Goal: Information Seeking & Learning: Learn about a topic

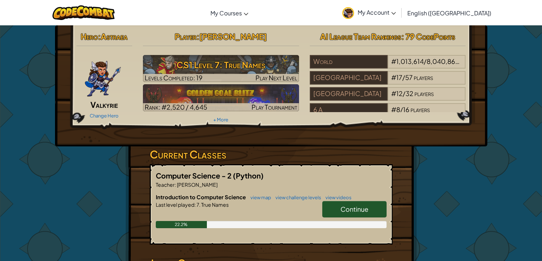
click at [360, 203] on link "Continue" at bounding box center [354, 209] width 64 height 16
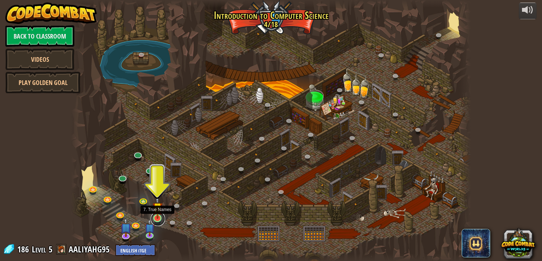
click at [159, 221] on link at bounding box center [158, 219] width 14 height 14
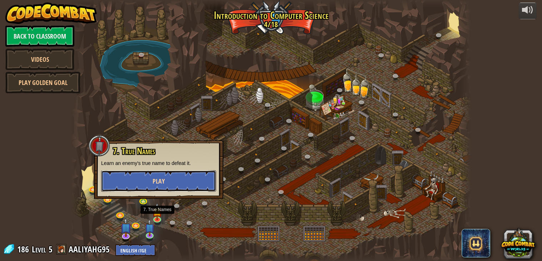
click at [179, 189] on button "Play" at bounding box center [158, 181] width 115 height 21
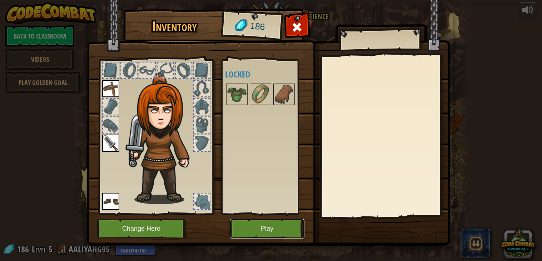
click at [261, 226] on button "Play" at bounding box center [267, 229] width 75 height 20
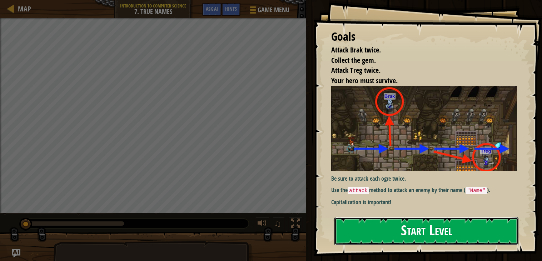
click at [477, 245] on button "Start Level" at bounding box center [427, 231] width 184 height 28
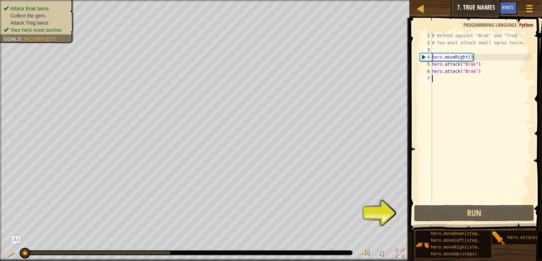
click at [434, 65] on div "# Defend against "Brak" and "Treg"! # You must attack small ogres twice. hero .…" at bounding box center [481, 125] width 101 height 186
click at [432, 65] on div "5" at bounding box center [426, 64] width 12 height 7
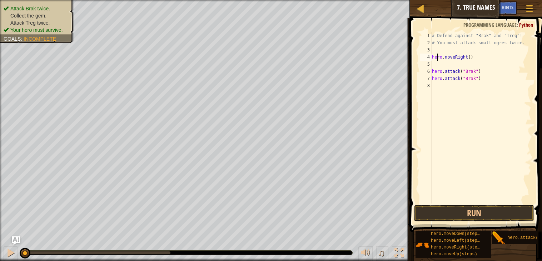
click at [438, 60] on div "# Defend against "Brak" and "Treg"! # You must attack small ogres twice. hero .…" at bounding box center [481, 125] width 101 height 186
type textarea "hero.moveRight()"
click at [440, 65] on div "# Defend against "Brak" and "Treg"! # You must attack small ogres twice. hero .…" at bounding box center [481, 125] width 101 height 186
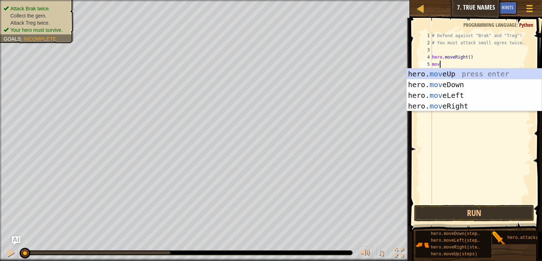
scroll to position [3, 0]
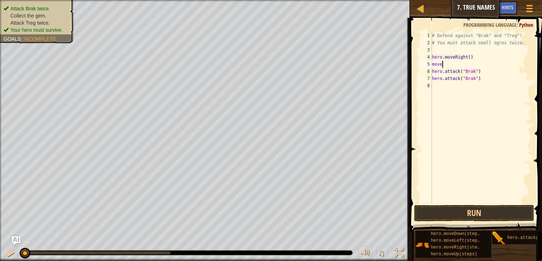
type textarea "movele"
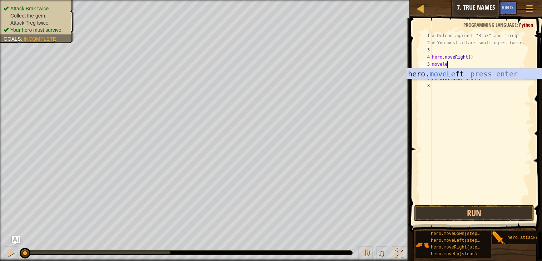
scroll to position [3, 1]
click at [466, 73] on div "hero. moveLe ft press enter" at bounding box center [474, 85] width 135 height 32
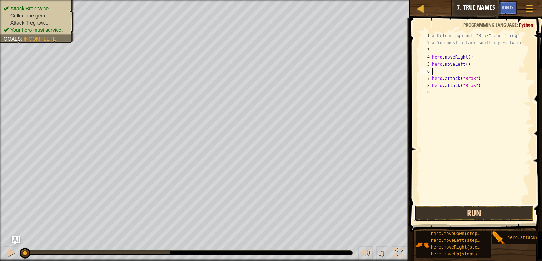
click at [479, 210] on button "Run" at bounding box center [474, 213] width 120 height 16
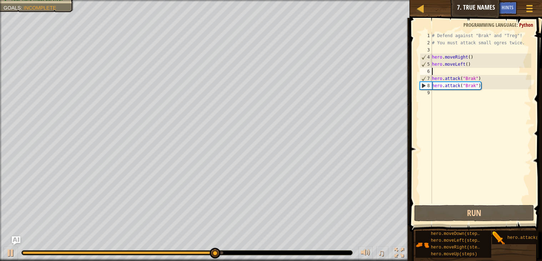
click at [443, 89] on div "# Defend against "Brak" and "Treg"! # You must attack small ogres twice. hero .…" at bounding box center [481, 125] width 101 height 186
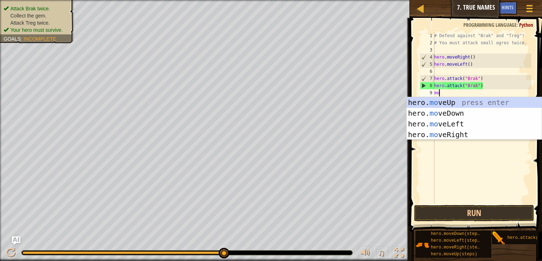
type textarea "mov"
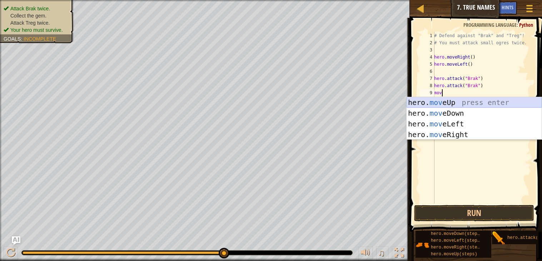
click at [456, 99] on div "hero. mov eUp press enter hero. mov eDown press enter hero. mov eLeft press ent…" at bounding box center [474, 129] width 135 height 64
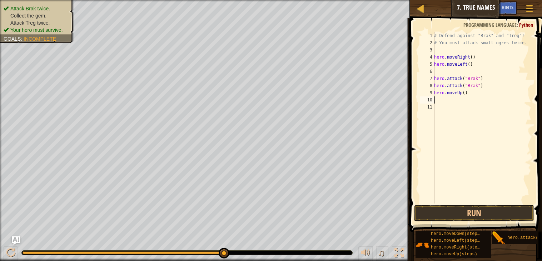
scroll to position [3, 0]
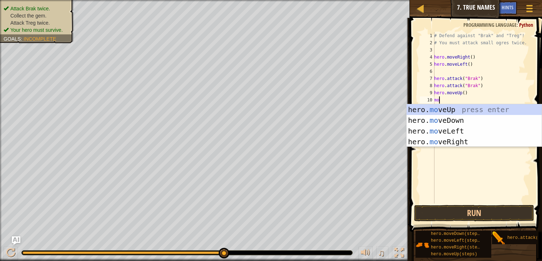
type textarea "mov"
click at [458, 107] on div "hero. mov eUp press enter hero. mov eDown press enter hero. mov eLeft press ent…" at bounding box center [474, 136] width 135 height 64
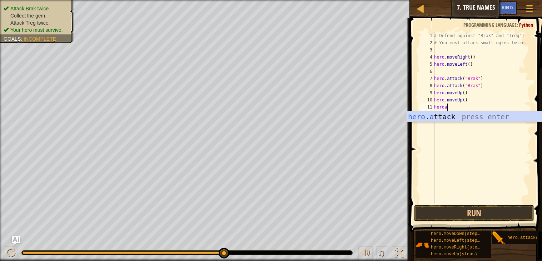
click at [460, 115] on div "hero . a ttack press enter" at bounding box center [474, 128] width 135 height 32
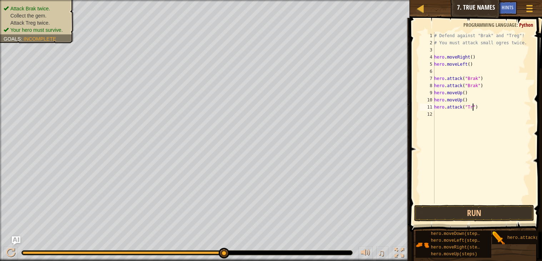
scroll to position [3, 3]
click at [490, 210] on button "Run" at bounding box center [474, 213] width 120 height 16
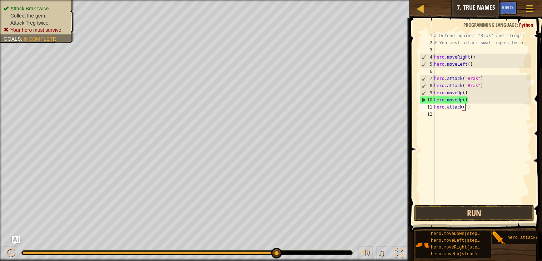
scroll to position [3, 2]
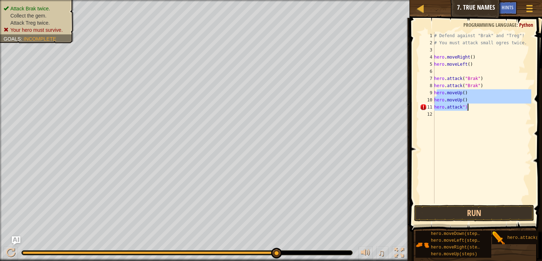
drag, startPoint x: 436, startPoint y: 94, endPoint x: 468, endPoint y: 109, distance: 36.0
click at [468, 109] on div "# Defend against "Brak" and "Treg"! # You must attack small ogres twice. hero .…" at bounding box center [482, 125] width 99 height 186
type textarea "h"
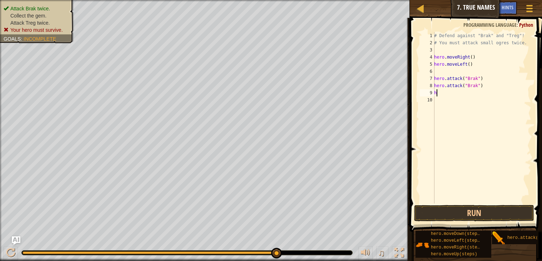
scroll to position [3, 0]
click at [470, 205] on button "Run" at bounding box center [474, 213] width 120 height 16
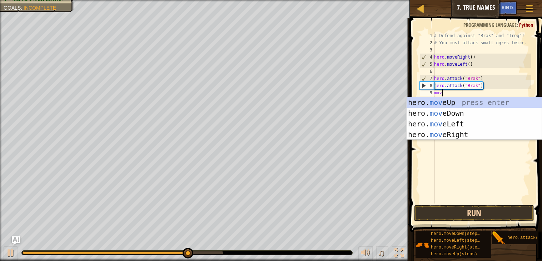
scroll to position [3, 0]
type textarea "move"
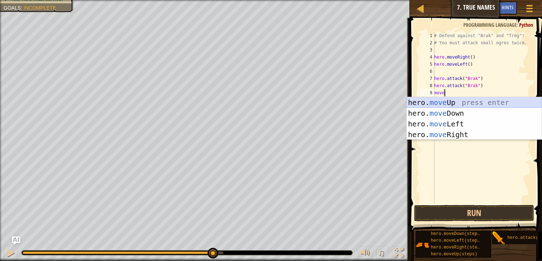
click at [455, 103] on div "hero. move Up press enter hero. move Down press enter hero. move Left press ent…" at bounding box center [474, 129] width 135 height 64
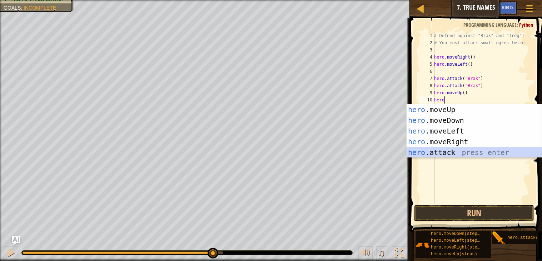
click at [454, 149] on div "hero .moveUp press enter hero .moveDown press enter hero .moveLeft press enter …" at bounding box center [474, 141] width 135 height 75
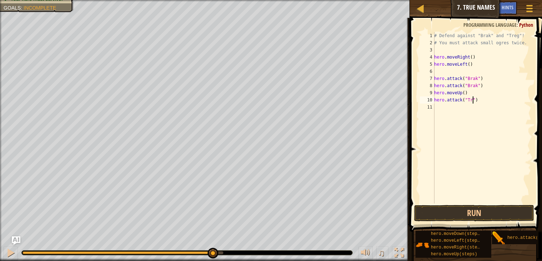
scroll to position [3, 3]
type textarea "hero.attack("Treg")"
click at [452, 210] on button "Run" at bounding box center [474, 213] width 120 height 16
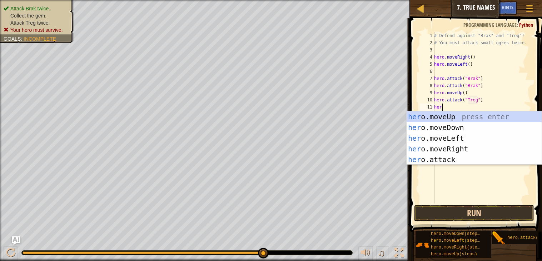
scroll to position [3, 0]
click at [487, 158] on div "her o.moveUp press enter her o.moveDown press enter her o.moveLeft press enter …" at bounding box center [474, 149] width 135 height 75
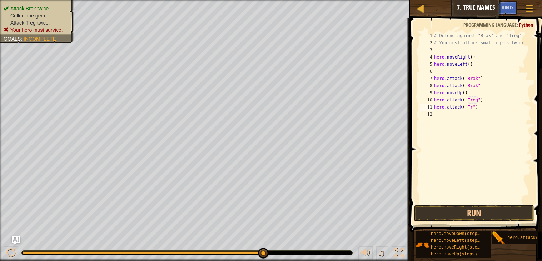
scroll to position [3, 3]
type textarea "hero.attack("Treg")"
click at [473, 208] on button "Run" at bounding box center [474, 213] width 120 height 16
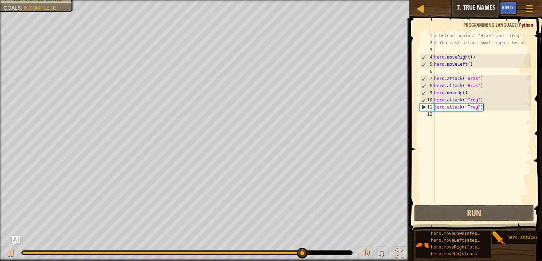
click at [454, 121] on div "# Defend against "Brak" and "Treg"! # You must attack small ogres twice. hero .…" at bounding box center [482, 125] width 99 height 186
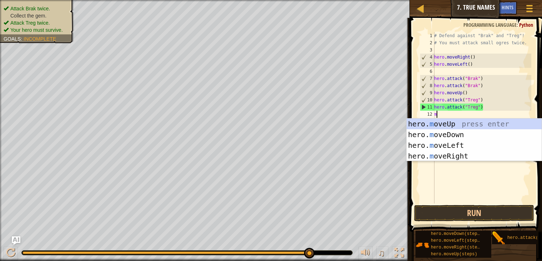
type textarea "mo"
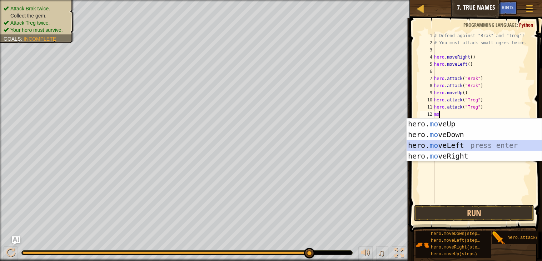
click at [455, 142] on div "hero. mo veUp press enter hero. mo veDown press enter hero. mo veLeft press ent…" at bounding box center [474, 151] width 135 height 64
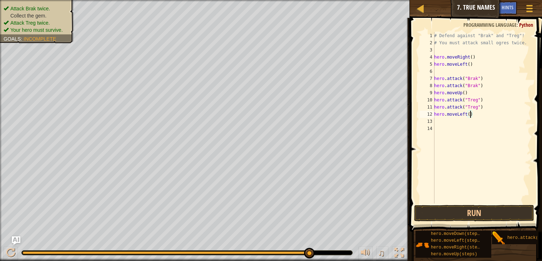
click at [471, 114] on div "# Defend against "Brak" and "Treg"! # You must attack small ogres twice. hero .…" at bounding box center [482, 125] width 99 height 186
click at [466, 115] on div "# Defend against "Brak" and "Treg"! # You must attack small ogres twice. hero .…" at bounding box center [482, 125] width 99 height 186
click at [469, 115] on div "# Defend against "Brak" and "Treg"! # You must attack small ogres twice. hero .…" at bounding box center [482, 125] width 99 height 186
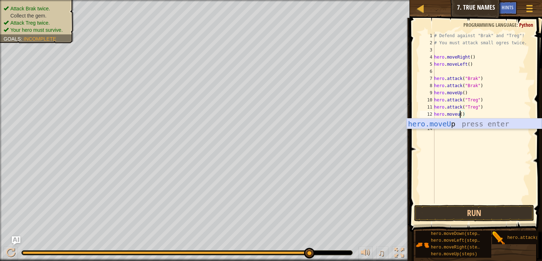
click at [470, 121] on div "hero.moveU p press enter" at bounding box center [474, 135] width 135 height 32
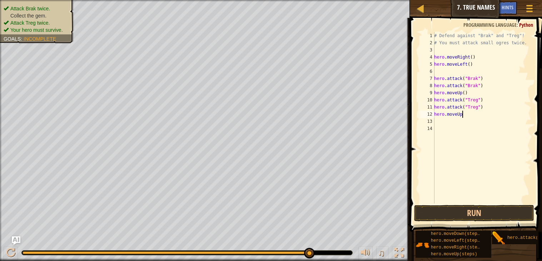
click at [464, 204] on span at bounding box center [477, 114] width 138 height 235
click at [465, 208] on button "Run" at bounding box center [474, 213] width 120 height 16
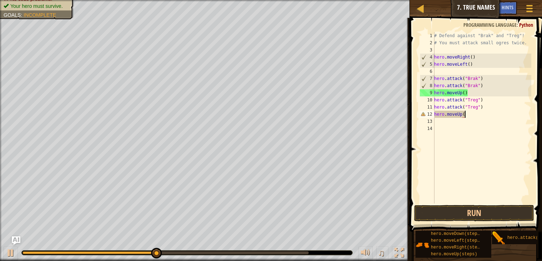
scroll to position [3, 2]
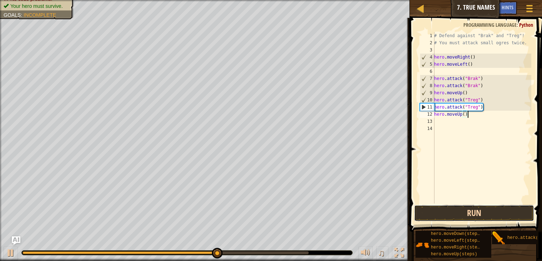
click at [476, 212] on button "Run" at bounding box center [474, 213] width 120 height 16
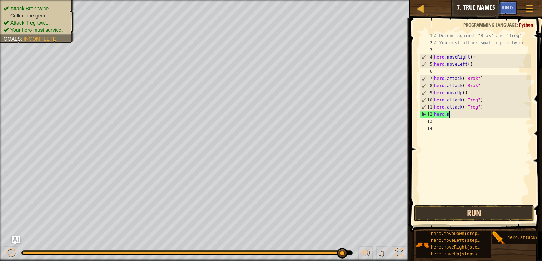
scroll to position [3, 1]
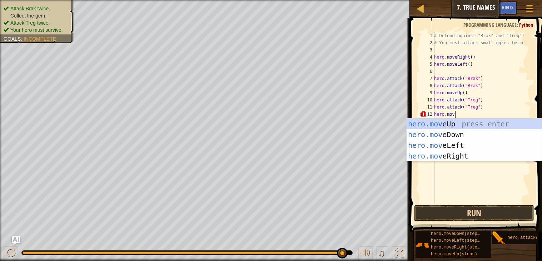
type textarea "hero.move"
click at [439, 157] on div "hero.move Up press enter hero.move Down press enter hero.move Left press enter …" at bounding box center [474, 151] width 135 height 64
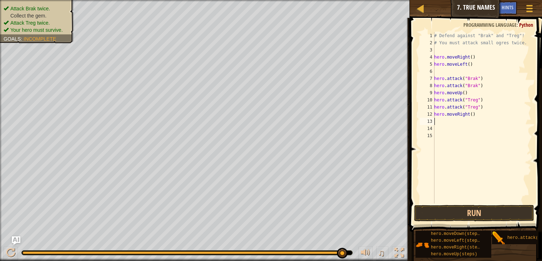
scroll to position [3, 0]
click at [451, 207] on button "Run" at bounding box center [474, 213] width 120 height 16
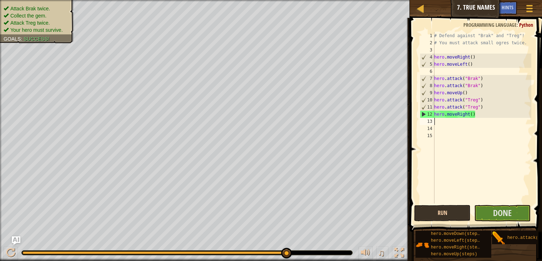
type textarea "m"
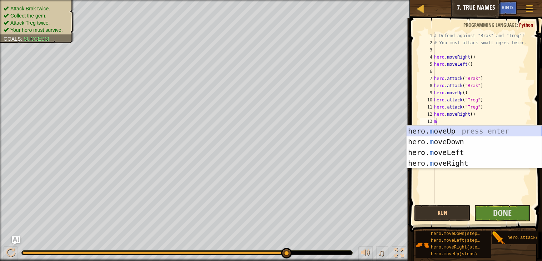
click at [459, 133] on div "hero. m oveUp press enter hero. m oveDown press enter hero. m oveLeft press ent…" at bounding box center [474, 158] width 135 height 64
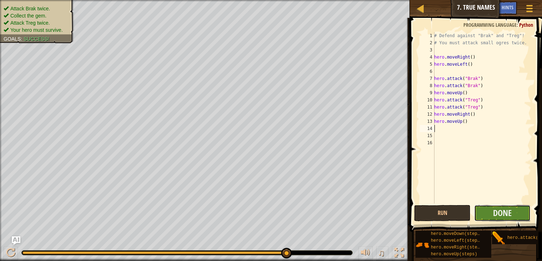
click at [487, 207] on button "Done" at bounding box center [502, 213] width 56 height 16
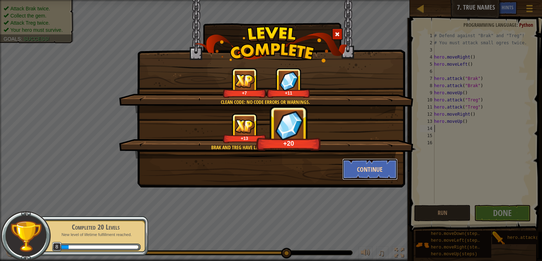
click at [388, 167] on button "Continue" at bounding box center [369, 169] width 55 height 21
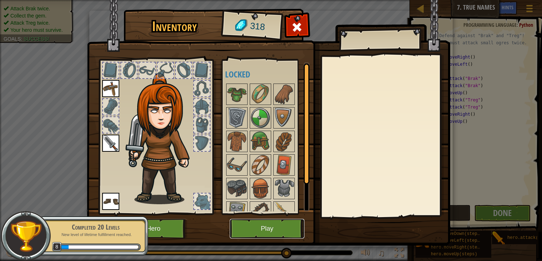
click at [256, 229] on button "Play" at bounding box center [267, 229] width 75 height 20
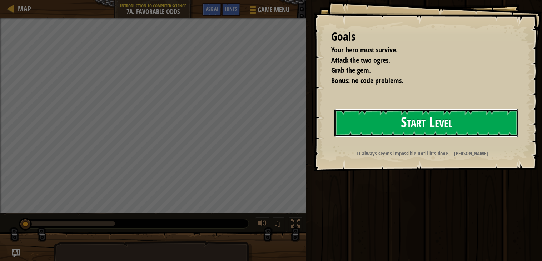
click at [386, 134] on button "Start Level" at bounding box center [427, 123] width 184 height 28
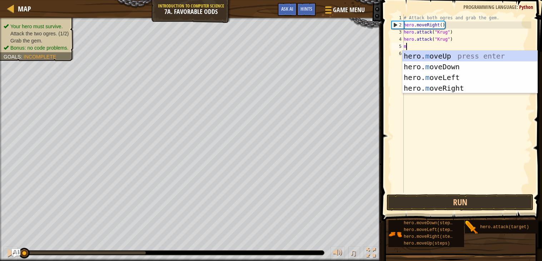
scroll to position [3, 0]
type textarea "mo"
click at [423, 167] on div "# Attack both ogres and grab the gem. hero . moveRight ( ) hero . attack ( "[PE…" at bounding box center [466, 110] width 129 height 193
type textarea "m"
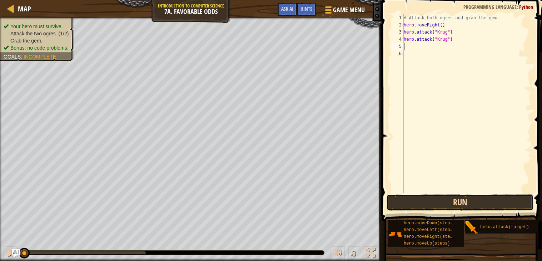
click at [427, 199] on button "Run" at bounding box center [460, 202] width 147 height 16
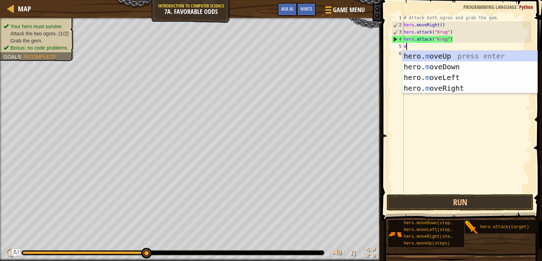
type textarea "mo"
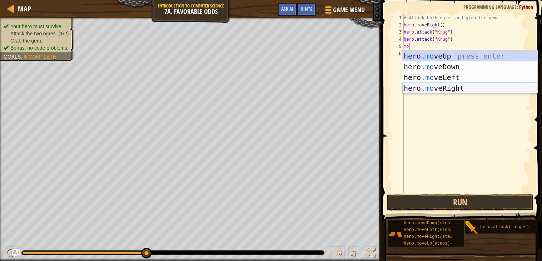
click at [436, 86] on div "hero. mo veUp press enter hero. mo veDown press enter hero. mo veLeft press ent…" at bounding box center [469, 83] width 135 height 64
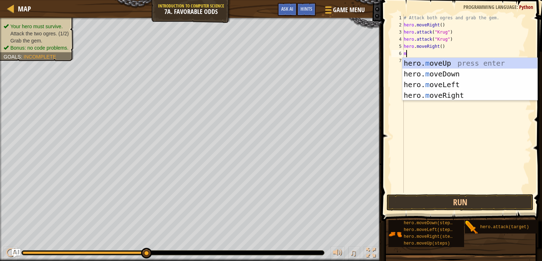
type textarea "me"
click at [444, 60] on div "hero. m ov e Up press enter hero. m ov e Down press enter hero. m ov e Left pre…" at bounding box center [469, 90] width 135 height 64
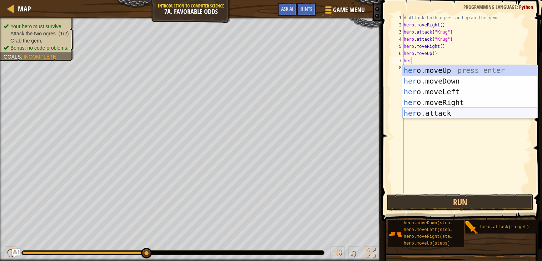
click at [428, 112] on div "her o.moveUp press enter her o.moveDown press enter her o.moveLeft press enter …" at bounding box center [469, 102] width 135 height 75
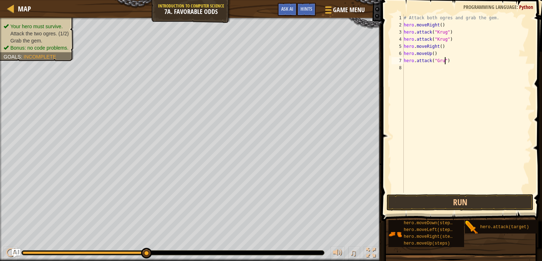
scroll to position [3, 3]
type textarea "hero.attack("Grump")"
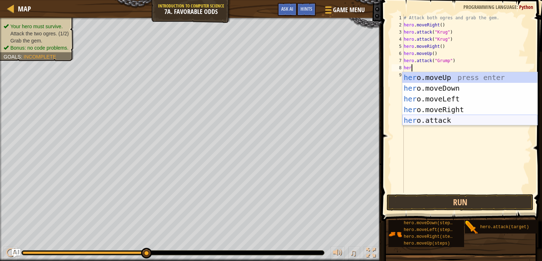
click at [448, 122] on div "her o.moveUp press enter her o.moveDown press enter her o.moveLeft press enter …" at bounding box center [469, 109] width 135 height 75
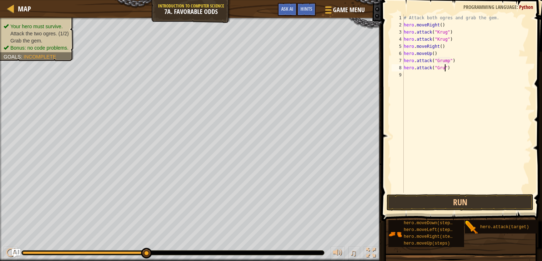
scroll to position [3, 3]
type textarea "hero.attack("Grump")"
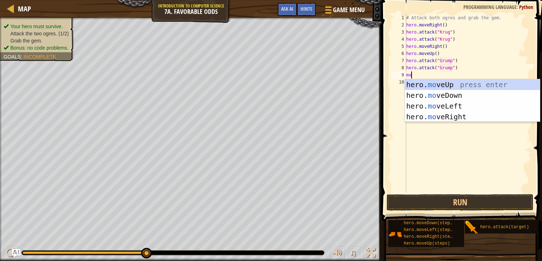
type textarea "move"
click at [471, 107] on div "hero. move Up press enter hero. move Down press enter hero. move Left press ent…" at bounding box center [472, 111] width 135 height 64
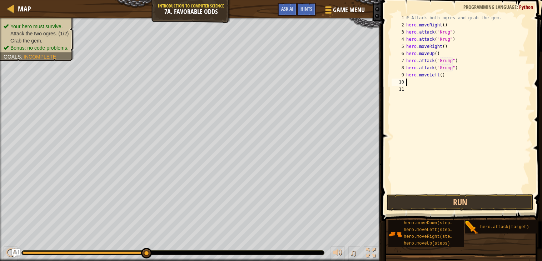
click at [443, 74] on div "# Attack both ogres and grab the gem. hero . moveRight ( ) hero . attack ( "[PE…" at bounding box center [468, 110] width 127 height 193
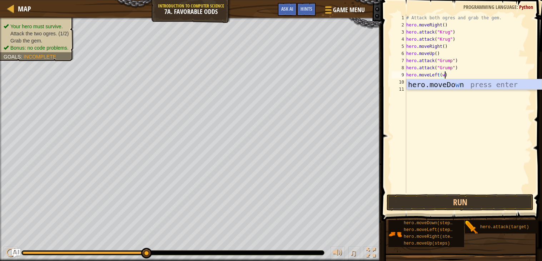
scroll to position [3, 3]
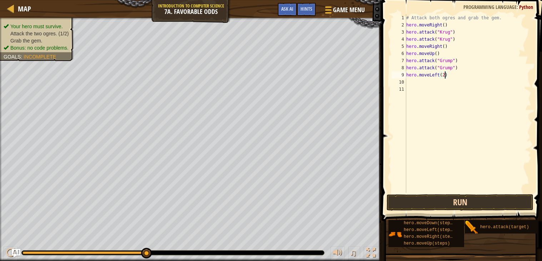
type textarea "hero.moveLeft(2)"
click at [444, 195] on button "Run" at bounding box center [460, 202] width 147 height 16
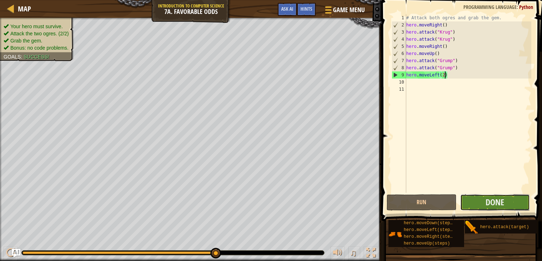
click at [481, 204] on button "Done" at bounding box center [495, 202] width 70 height 16
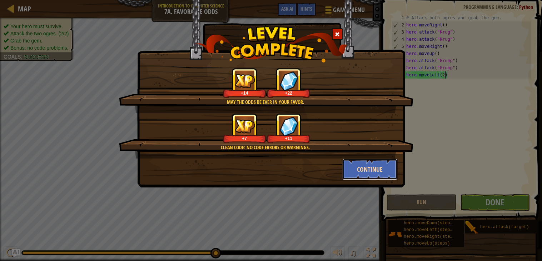
click at [352, 164] on button "Continue" at bounding box center [369, 169] width 55 height 21
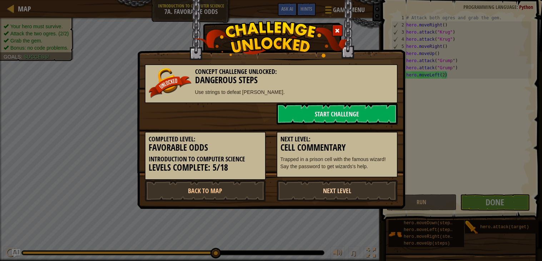
click at [370, 188] on link "Next Level" at bounding box center [337, 190] width 121 height 21
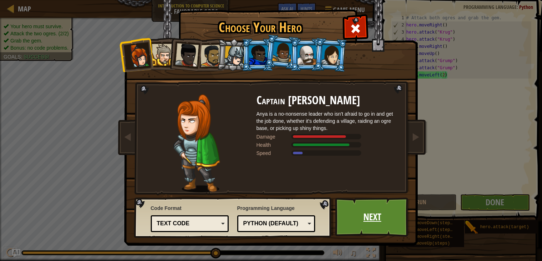
click at [368, 218] on link "Next" at bounding box center [372, 217] width 75 height 39
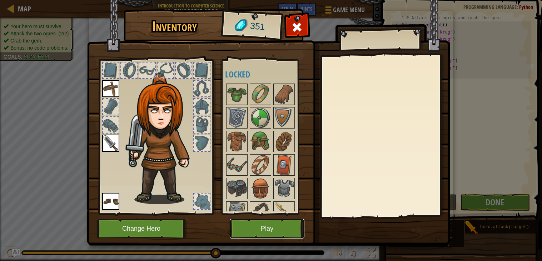
click at [248, 229] on button "Play" at bounding box center [267, 229] width 75 height 20
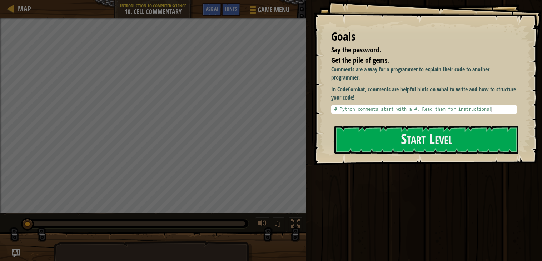
click at [250, 229] on div "♫" at bounding box center [153, 221] width 306 height 21
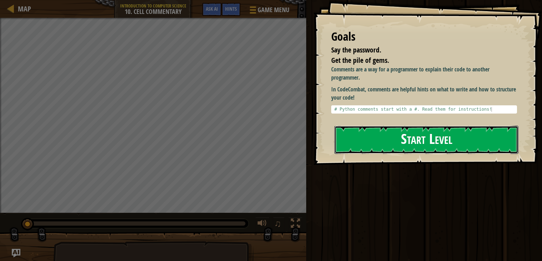
click at [351, 131] on button "Start Level" at bounding box center [427, 140] width 184 height 28
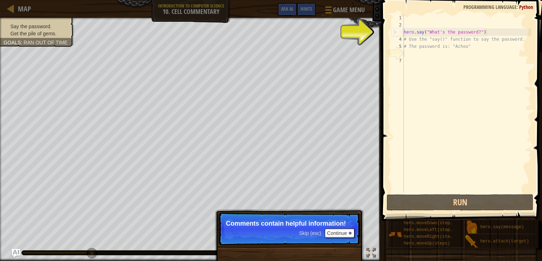
click at [295, 242] on p "Skip (esc) Continue Comments contain helpful information!" at bounding box center [289, 229] width 142 height 33
click at [304, 231] on span "Skip (esc)" at bounding box center [310, 234] width 22 height 6
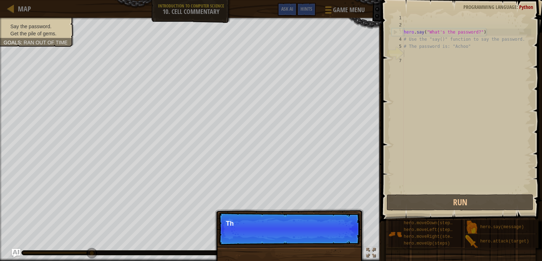
scroll to position [3, 0]
click at [312, 238] on p "Skip (esc) Continue This one contain" at bounding box center [289, 229] width 142 height 33
click at [312, 238] on p "Skip (esc) Continue This one contains the password" at bounding box center [289, 229] width 142 height 33
click at [312, 238] on p "Skip (esc) Continue This one contains the password for t" at bounding box center [289, 229] width 142 height 33
click at [312, 238] on p "Skip (esc) Continue Use the her" at bounding box center [289, 230] width 142 height 34
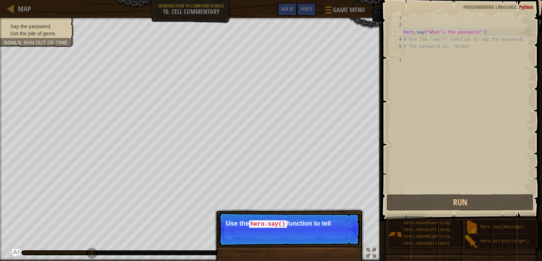
click at [312, 238] on p "Skip (esc) Continue Use the hero.say() function to tell" at bounding box center [289, 230] width 142 height 34
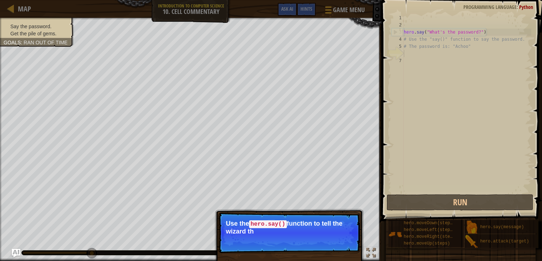
click at [312, 238] on p "Skip (esc) Continue Use the hero.say() function to tell the wizard th" at bounding box center [289, 233] width 142 height 41
click at [312, 238] on p "Skip (esc) Continue Use the hero.say() function to tell the wizard the passwo" at bounding box center [289, 233] width 142 height 41
click at [312, 238] on div "Skip (esc) Continue" at bounding box center [326, 241] width 55 height 9
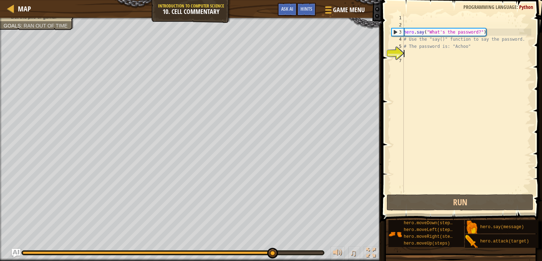
type textarea "h"
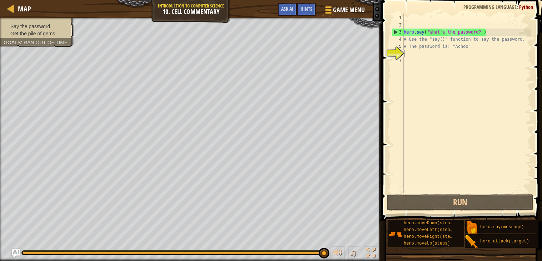
click at [480, 33] on div "hero . say ( "What's the password?" ) # Use the "say()" function to say the pas…" at bounding box center [466, 110] width 129 height 193
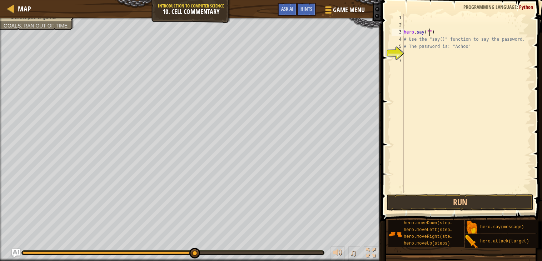
scroll to position [3, 2]
type textarea "hero.say("Achoo")"
click at [461, 55] on div "hero . say ( "Achoo" ) # Use the "say()" function to say the password. # The pa…" at bounding box center [466, 110] width 129 height 193
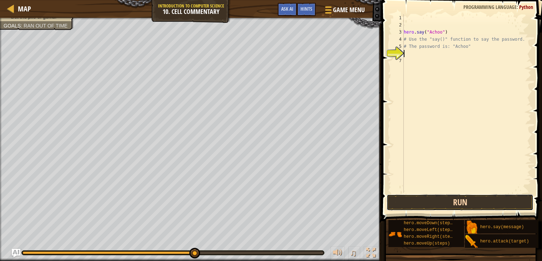
click at [415, 198] on button "Run" at bounding box center [460, 202] width 147 height 16
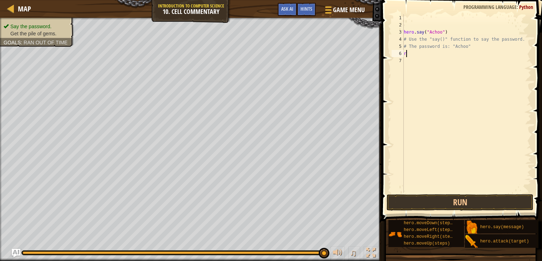
type textarea "r"
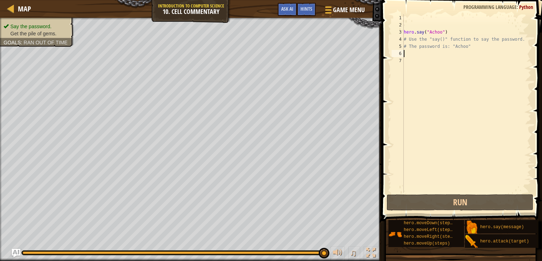
type textarea "e"
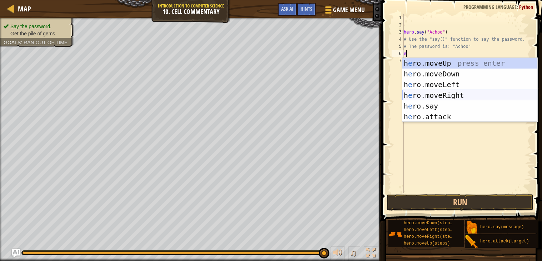
click at [457, 94] on div "h e ro.moveUp press enter h e ro.moveDown press enter h e ro.moveLeft press ent…" at bounding box center [469, 101] width 135 height 86
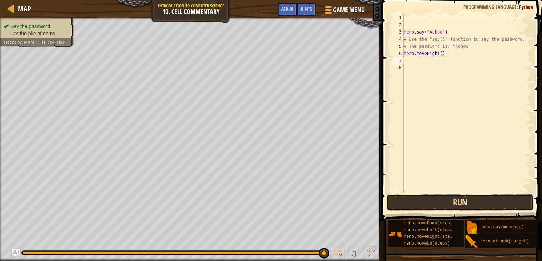
click at [464, 210] on button "Run" at bounding box center [460, 202] width 147 height 16
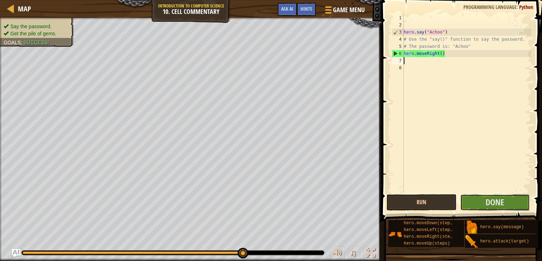
click at [464, 210] on button "Done" at bounding box center [495, 202] width 70 height 16
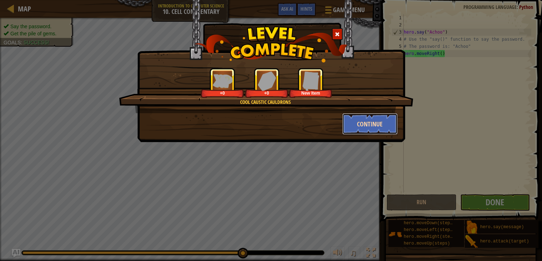
click at [385, 124] on button "Continue" at bounding box center [369, 123] width 55 height 21
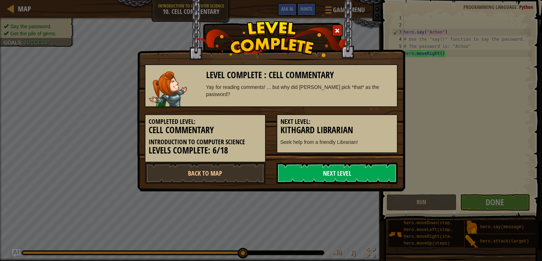
click at [351, 170] on link "Next Level" at bounding box center [337, 173] width 121 height 21
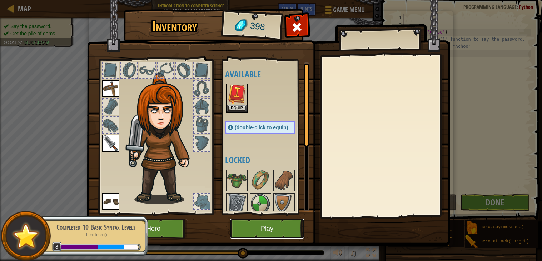
click at [258, 226] on button "Play" at bounding box center [267, 229] width 75 height 20
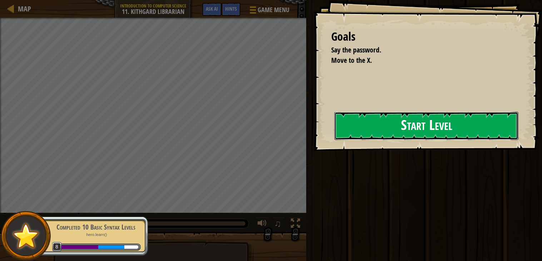
click at [335, 137] on button "Start Level" at bounding box center [427, 126] width 184 height 28
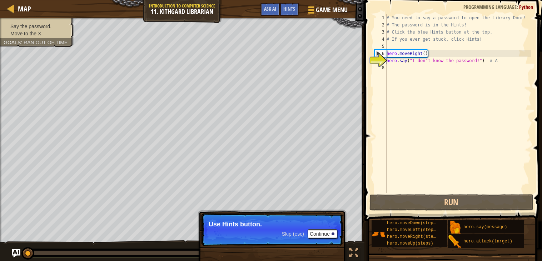
scroll to position [3, 0]
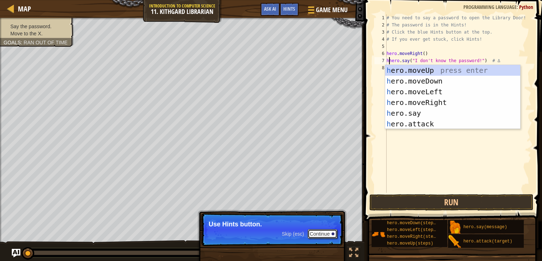
click at [320, 238] on button "Continue" at bounding box center [323, 233] width 30 height 9
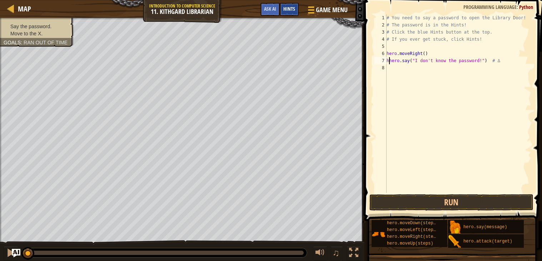
click at [290, 6] on span "Hints" at bounding box center [289, 8] width 12 height 7
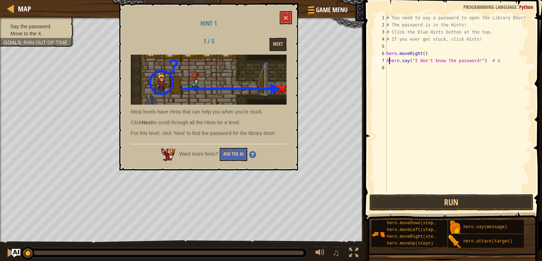
click at [280, 36] on div "Hint 1 1 / 5 Next Most levels have Hints that can help you when you're stuck. C…" at bounding box center [208, 87] width 179 height 167
click at [281, 41] on button "Next" at bounding box center [278, 44] width 17 height 13
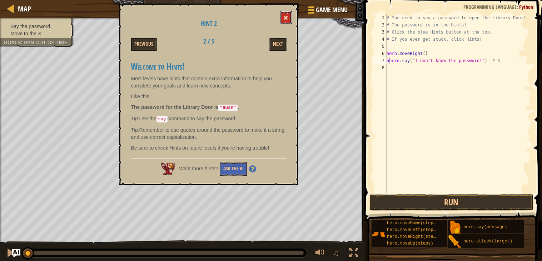
click at [287, 17] on span at bounding box center [285, 17] width 5 height 5
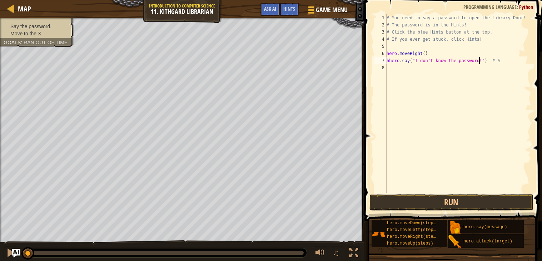
click at [479, 59] on div "# You need to say a password to open the Library Door! # The password is in the…" at bounding box center [458, 110] width 146 height 193
click at [480, 62] on div "# You need to say a password to open the Library Door! # The password is in the…" at bounding box center [458, 110] width 146 height 193
click at [430, 61] on div "# You need to say a password to open the Library Door! # The password is in the…" at bounding box center [458, 110] width 146 height 193
click at [448, 206] on button "Run" at bounding box center [452, 202] width 164 height 16
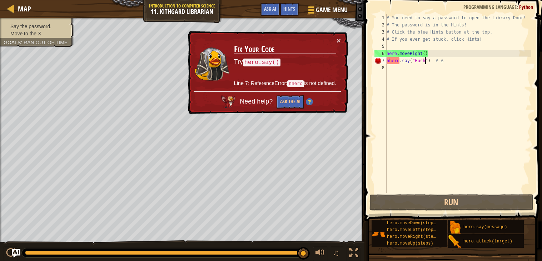
click at [390, 61] on div "# You need to say a password to open the Library Door! # The password is in the…" at bounding box center [458, 110] width 146 height 193
type textarea "hero.say("Hush") # ∆"
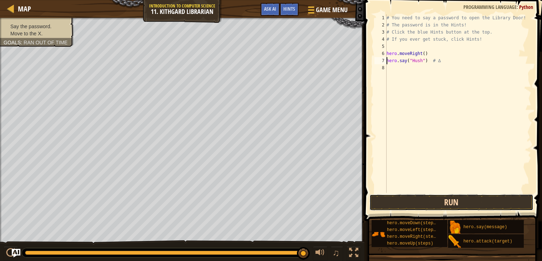
click at [420, 202] on button "Run" at bounding box center [452, 202] width 164 height 16
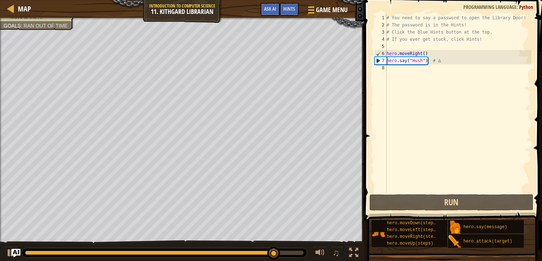
click at [415, 70] on div "# You need to say a password to open the Library Door! # The password is in the…" at bounding box center [458, 110] width 146 height 193
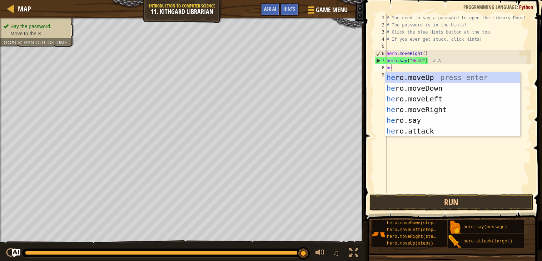
type textarea "hero"
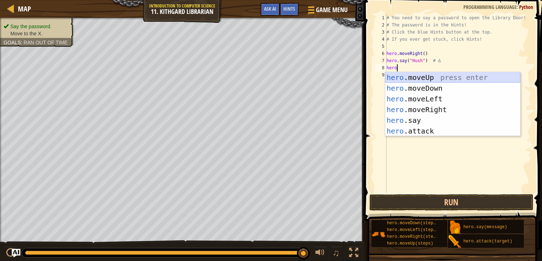
click at [422, 73] on div "hero .moveUp press enter hero .moveDown press enter hero .moveLeft press enter …" at bounding box center [452, 115] width 135 height 86
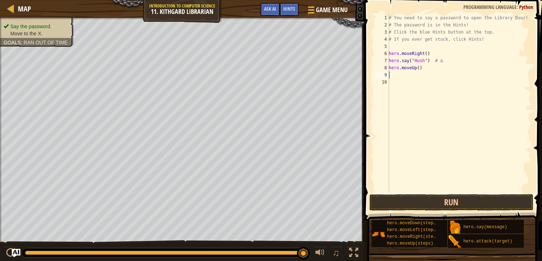
scroll to position [3, 0]
click at [430, 198] on button "Run" at bounding box center [452, 202] width 164 height 16
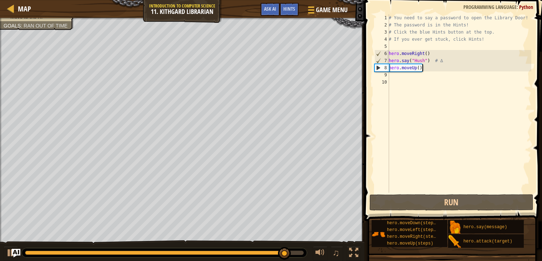
click at [424, 70] on div "# You need to say a password to open the Library Door! # The password is in the…" at bounding box center [459, 110] width 144 height 193
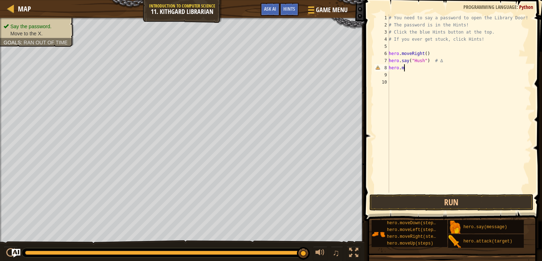
type textarea "[DOMAIN_NAME]"
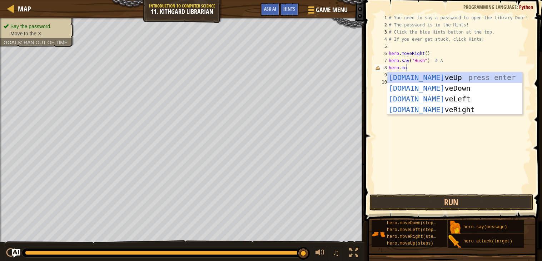
scroll to position [3, 1]
click at [446, 105] on div "[DOMAIN_NAME] veUp press enter [DOMAIN_NAME] veDown press enter [DOMAIN_NAME] v…" at bounding box center [454, 104] width 135 height 64
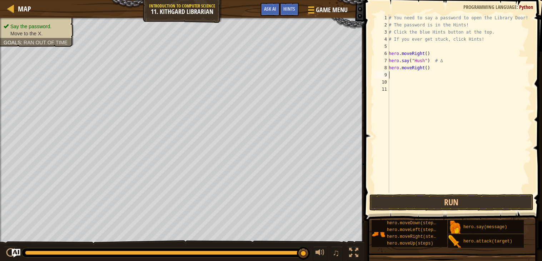
scroll to position [3, 0]
click at [455, 206] on button "Run" at bounding box center [452, 202] width 164 height 16
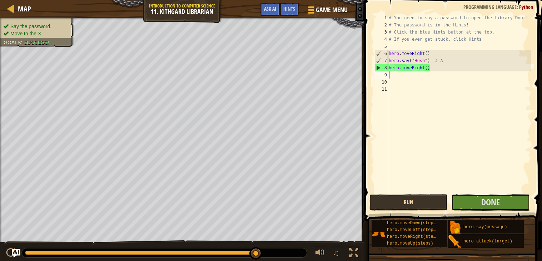
click at [455, 206] on button "Done" at bounding box center [490, 202] width 78 height 16
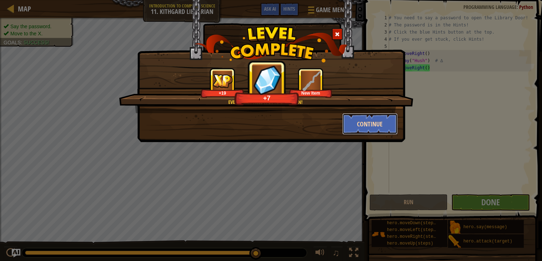
click at [373, 118] on button "Continue" at bounding box center [369, 123] width 55 height 21
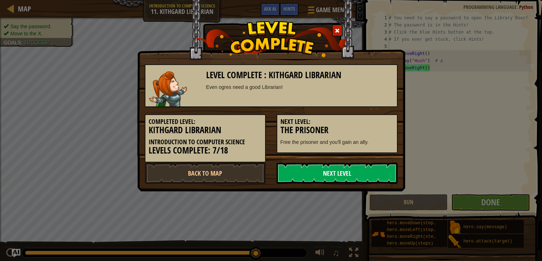
click at [371, 180] on link "Next Level" at bounding box center [337, 173] width 121 height 21
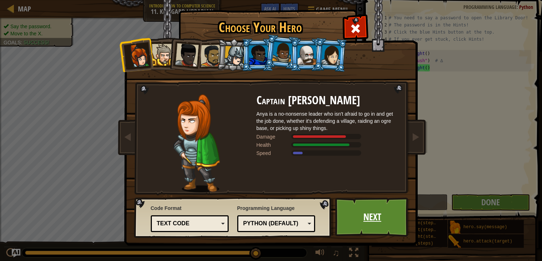
click at [363, 209] on link "Next" at bounding box center [372, 217] width 75 height 39
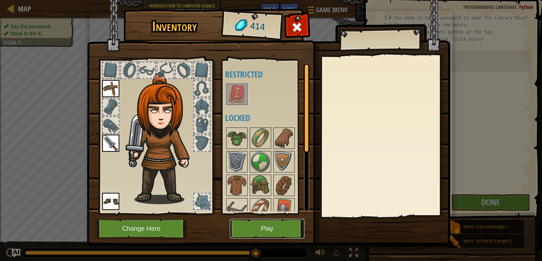
click at [283, 236] on button "Play" at bounding box center [267, 229] width 75 height 20
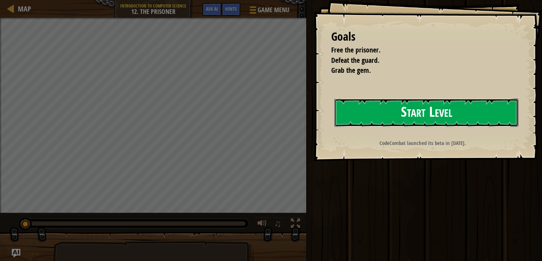
click at [352, 120] on button "Start Level" at bounding box center [427, 113] width 184 height 28
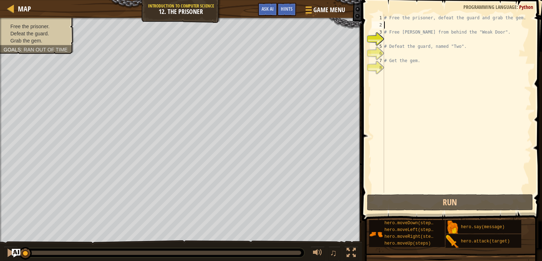
click at [399, 25] on div "# Free the prisoner, defeat the guard and grab the gem. # Free [PERSON_NAME] fr…" at bounding box center [457, 110] width 149 height 193
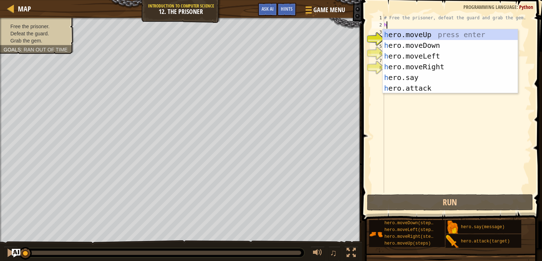
scroll to position [3, 0]
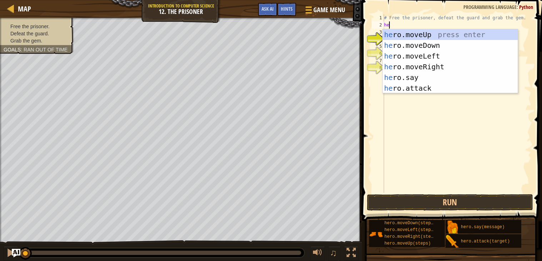
type textarea "her"
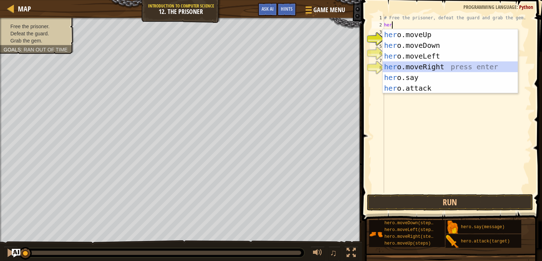
click at [423, 65] on div "her o.moveUp press enter her o.moveDown press enter her o.moveLeft press enter …" at bounding box center [450, 72] width 135 height 86
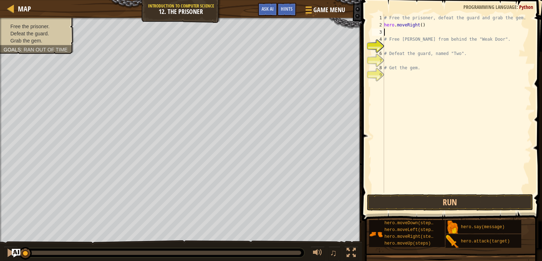
click at [423, 26] on div "# Free the prisoner, defeat the guard and grab the gem. hero . moveRight ( ) # …" at bounding box center [457, 110] width 149 height 193
type textarea "hero.moveRight(4)"
click at [420, 31] on div "# Free the prisoner, defeat the guard and grab the gem. hero . moveRight ( 4 ) …" at bounding box center [457, 110] width 149 height 193
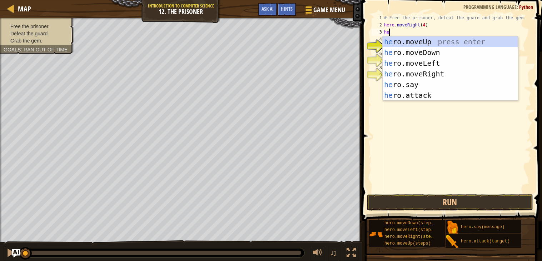
type textarea "her"
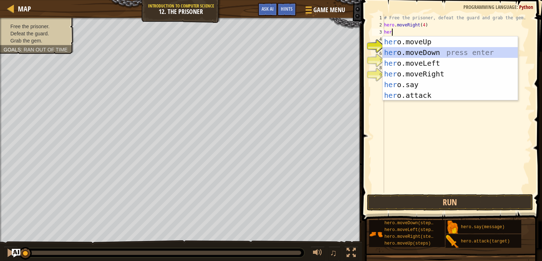
click at [439, 51] on div "her o.moveUp press enter her o.moveDown press enter her o.moveLeft press enter …" at bounding box center [450, 79] width 135 height 86
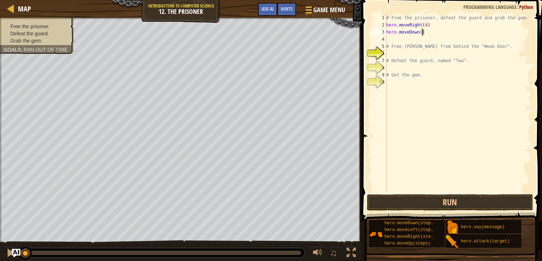
click at [422, 32] on div "# Free the prisoner, defeat the guard and grab the gem. hero . moveRight ( 4 ) …" at bounding box center [458, 110] width 147 height 193
type textarea "hero.moveDown(3)"
click at [411, 41] on div "# Free the prisoner, defeat the guard and grab the gem. hero . moveRight ( 4 ) …" at bounding box center [458, 110] width 147 height 193
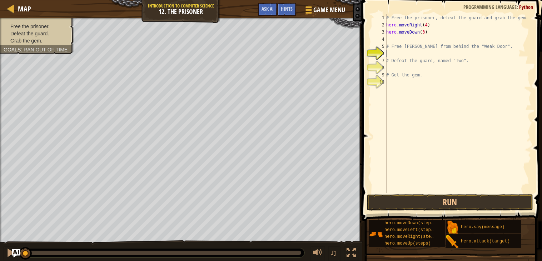
click at [414, 53] on div "# Free the prisoner, defeat the guard and grab the gem. hero . moveRight ( 4 ) …" at bounding box center [458, 110] width 147 height 193
drag, startPoint x: 434, startPoint y: 27, endPoint x: 385, endPoint y: 25, distance: 49.4
click at [385, 25] on div "1 2 3 4 5 6 7 8 9 10 # Free the prisoner, defeat the guard and grab the gem. he…" at bounding box center [451, 103] width 161 height 179
type textarea "hero.moveRight(4)"
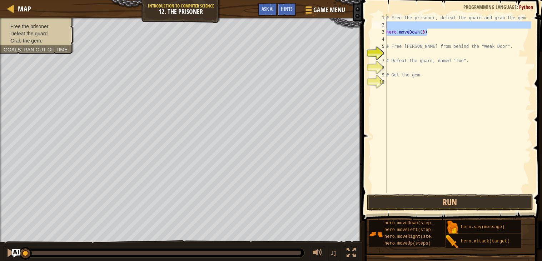
drag, startPoint x: 431, startPoint y: 30, endPoint x: 379, endPoint y: 25, distance: 52.4
click at [379, 25] on div "1 2 3 4 5 6 7 8 9 10 # Free the prisoner, defeat the guard and grab the gem. he…" at bounding box center [451, 103] width 161 height 179
type textarea "hero.moveDown(3)"
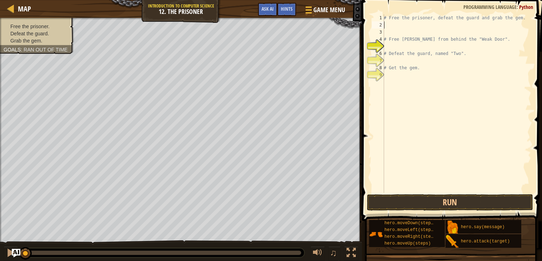
click at [397, 27] on div "# Free the prisoner, defeat the guard and grab the gem. # Free [PERSON_NAME] fr…" at bounding box center [456, 110] width 149 height 193
click at [394, 25] on div "# Free the prisoner, defeat the guard and grab the gem. # Free [PERSON_NAME] fr…" at bounding box center [456, 110] width 149 height 193
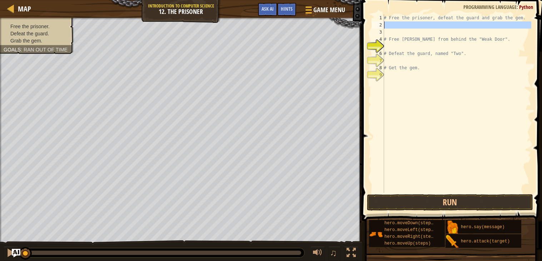
click at [394, 25] on div "# Free the prisoner, defeat the guard and grab the gem. # Free [PERSON_NAME] fr…" at bounding box center [456, 110] width 149 height 193
click at [394, 25] on div "# Free the prisoner, defeat the guard and grab the gem. # Free [PERSON_NAME] fr…" at bounding box center [456, 103] width 149 height 179
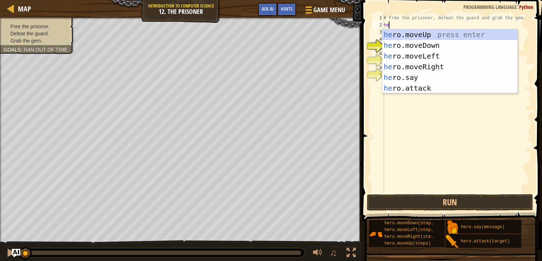
type textarea "her"
click at [404, 33] on div "her o.moveUp press enter her o.moveDown press enter her o.moveLeft press enter …" at bounding box center [449, 72] width 135 height 86
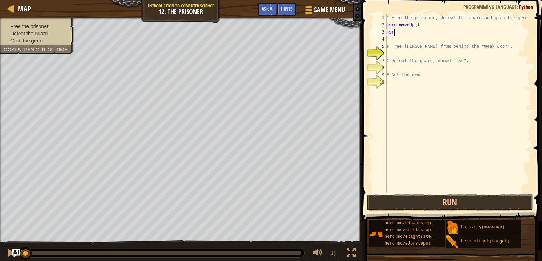
scroll to position [3, 0]
type textarea "h"
click at [403, 54] on div "# Free the prisoner, defeat the guard and grab the gem. hero . moveUp ( ) # Fre…" at bounding box center [458, 110] width 147 height 193
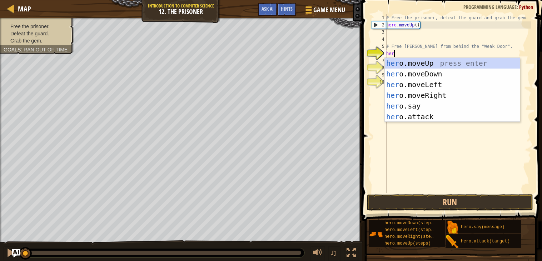
scroll to position [3, 0]
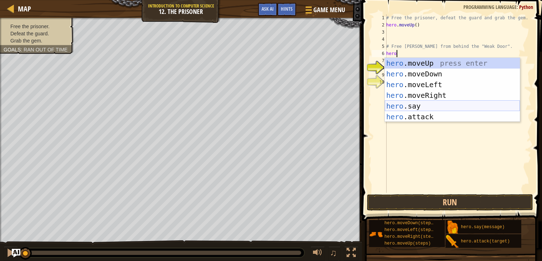
click at [409, 103] on div "hero .moveUp press enter hero .moveDown press enter hero .moveLeft press enter …" at bounding box center [452, 101] width 135 height 86
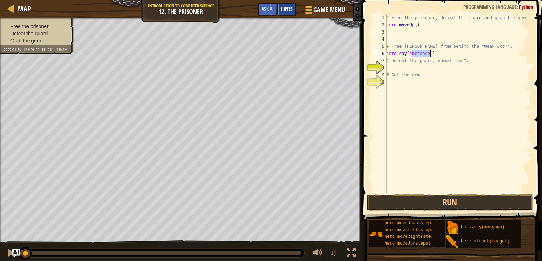
click at [285, 7] on span "Hints" at bounding box center [287, 8] width 12 height 7
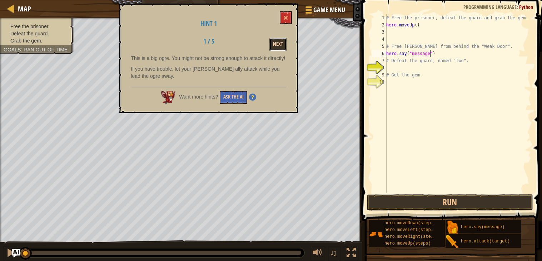
click at [278, 42] on button "Next" at bounding box center [278, 44] width 17 height 13
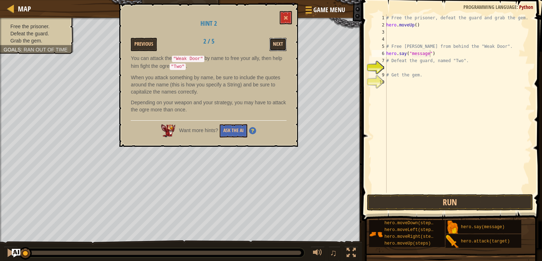
click at [278, 42] on button "Next" at bounding box center [278, 44] width 17 height 13
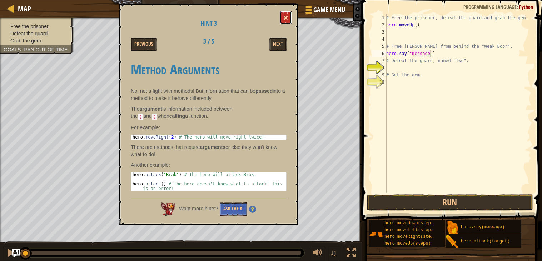
click at [285, 15] on span at bounding box center [285, 17] width 5 height 5
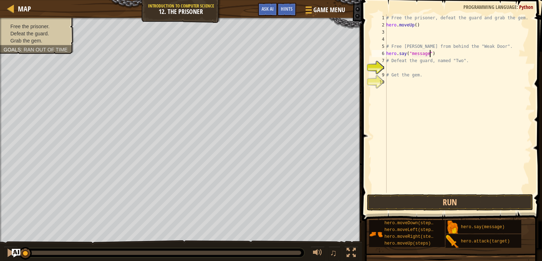
click at [430, 54] on div "# Free the prisoner, defeat the guard and grab the gem. hero . moveUp ( ) # Fre…" at bounding box center [458, 110] width 147 height 193
click at [429, 54] on div "# Free the prisoner, defeat the guard and grab the gem. hero . moveUp ( ) # Fre…" at bounding box center [458, 110] width 147 height 193
click at [451, 73] on div "# Free the prisoner, defeat the guard and grab the gem. hero . moveUp ( ) # Fre…" at bounding box center [458, 110] width 147 height 193
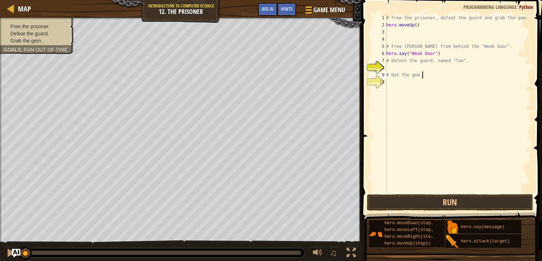
type textarea "# Get the gem."
click at [446, 69] on div "# Free the prisoner, defeat the guard and grab the gem. hero . moveUp ( ) # Fre…" at bounding box center [458, 110] width 147 height 193
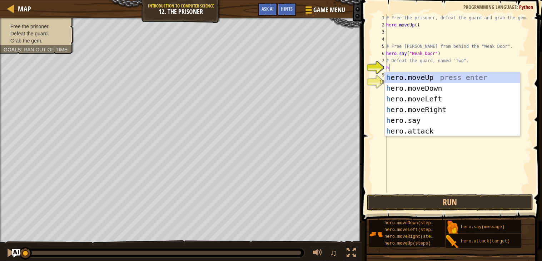
type textarea "he"
click at [404, 77] on div "he ro.moveUp press enter he ro.moveDown press enter he ro.moveLeft press enter …" at bounding box center [452, 115] width 135 height 86
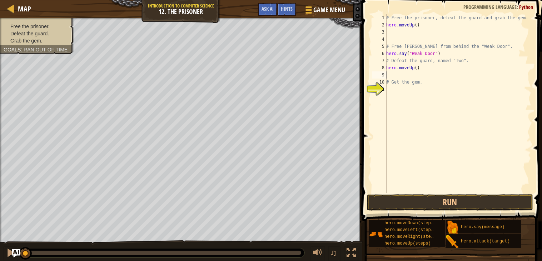
click at [417, 68] on div "# Free the prisoner, defeat the guard and grab the gem. hero . moveUp ( ) # Fre…" at bounding box center [458, 110] width 147 height 193
type textarea "hero.moveUp(3)"
click at [416, 78] on div "# Free the prisoner, defeat the guard and grab the gem. hero . moveUp ( ) # Fre…" at bounding box center [458, 110] width 147 height 193
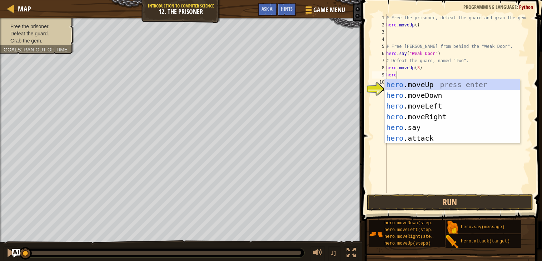
type textarea "hero"
click at [430, 94] on div "hero .moveUp press enter hero .moveDown press enter hero .moveLeft press enter …" at bounding box center [452, 122] width 135 height 86
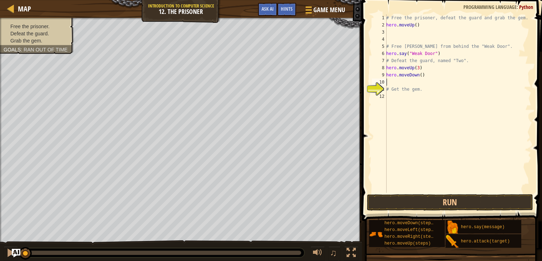
scroll to position [3, 0]
click at [423, 74] on div "# Free the prisoner, defeat the guard and grab the gem. hero . moveUp ( ) # Fre…" at bounding box center [458, 110] width 147 height 193
click at [419, 202] on button "Run" at bounding box center [450, 202] width 167 height 16
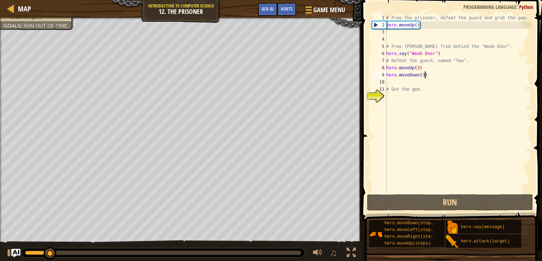
click at [423, 28] on div "# Free the prisoner, defeat the guard and grab the gem. hero . moveUp ( ) # Fre…" at bounding box center [458, 110] width 147 height 193
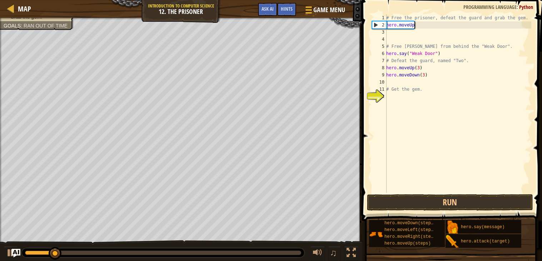
scroll to position [3, 1]
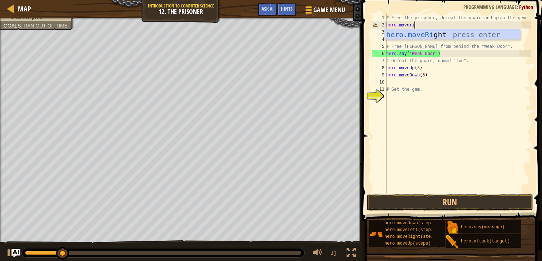
type textarea "hero.moveri"
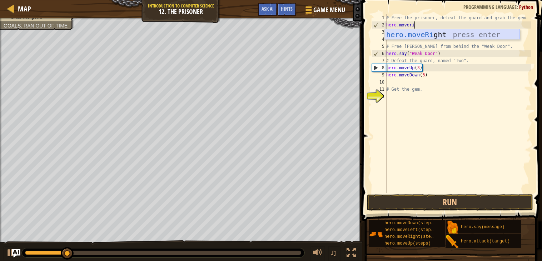
click at [428, 32] on div "hero.moveRi ght press enter" at bounding box center [452, 45] width 135 height 32
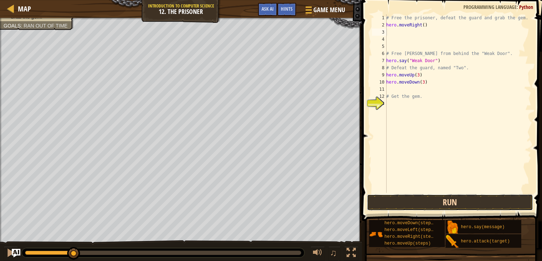
click at [419, 200] on button "Run" at bounding box center [450, 202] width 167 height 16
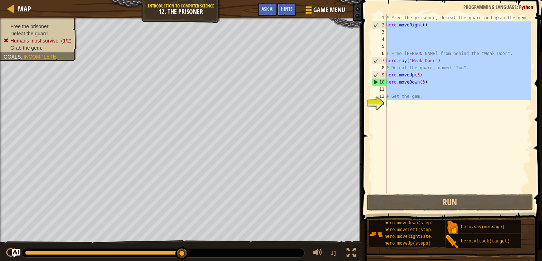
drag, startPoint x: 387, startPoint y: 23, endPoint x: 433, endPoint y: 113, distance: 101.4
click at [433, 113] on div "# Free the prisoner, defeat the guard and grab the gem. hero . moveRight ( ) # …" at bounding box center [458, 110] width 147 height 193
type textarea "# Get the gem."
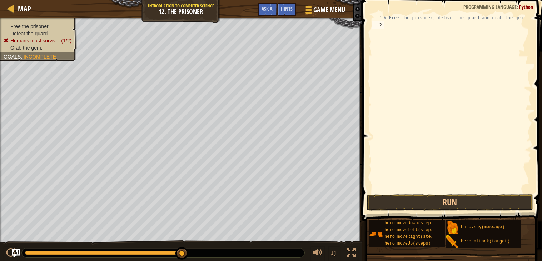
type textarea "# Free the prisoner, defeat the guard and grab the gem."
click at [445, 30] on div "# Free the prisoner, defeat the guard and grab the gem." at bounding box center [456, 110] width 149 height 193
click at [431, 26] on div "# Free the prisoner, defeat the guard and grab the gem." at bounding box center [456, 110] width 149 height 193
click at [426, 27] on div "# Free the prisoner, defeat the guard and grab the gem." at bounding box center [456, 110] width 149 height 193
click at [406, 28] on div "# Free the prisoner, defeat the guard and grab the gem." at bounding box center [456, 110] width 149 height 193
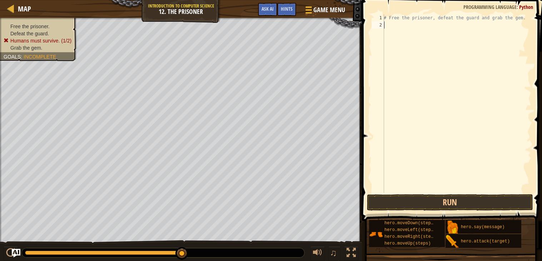
click at [406, 28] on div "# Free the prisoner, defeat the guard and grab the gem." at bounding box center [456, 110] width 149 height 193
click at [392, 26] on div "# Free the prisoner, defeat the guard and grab the gem." at bounding box center [456, 110] width 149 height 193
click at [388, 21] on div "# Free the prisoner, defeat the guard and grab the gem." at bounding box center [456, 110] width 149 height 193
click at [441, 23] on div "# Free the prisoner, defeat the guard and grab the gem." at bounding box center [456, 110] width 149 height 193
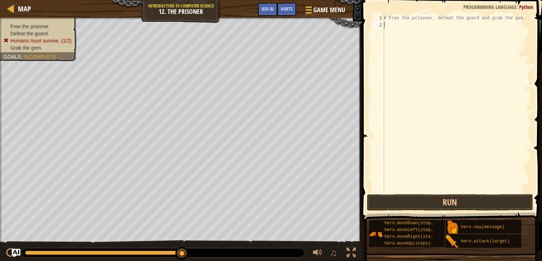
click at [439, 28] on div "# Free the prisoner, defeat the guard and grab the gem." at bounding box center [456, 110] width 149 height 193
type textarea "k"
type textarea "e"
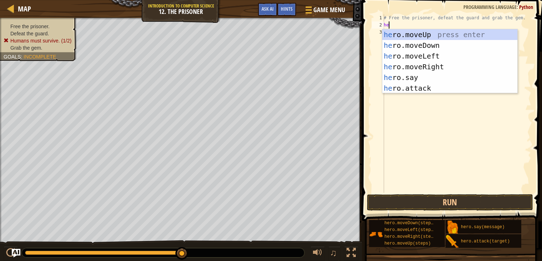
type textarea "her"
click at [450, 62] on div "her o.moveUp press enter her o.moveDown press enter her o.moveLeft press enter …" at bounding box center [449, 72] width 135 height 86
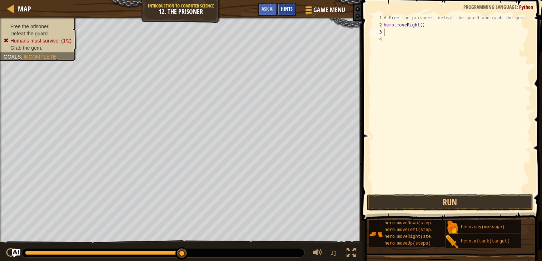
click at [293, 8] on div "Hints" at bounding box center [286, 9] width 19 height 13
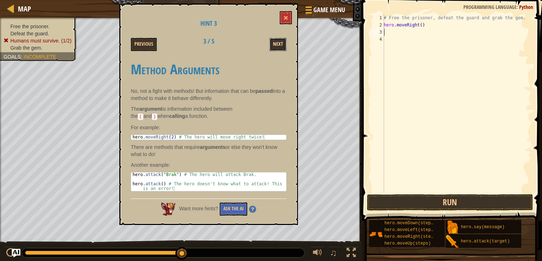
click at [275, 43] on button "Next" at bounding box center [278, 44] width 17 height 13
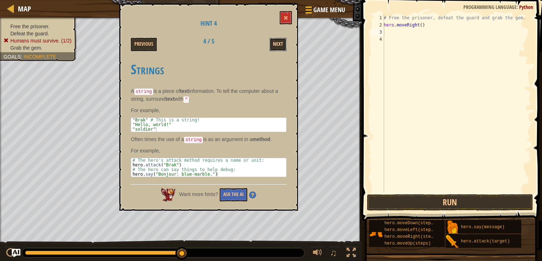
click at [271, 48] on button "Next" at bounding box center [278, 44] width 17 height 13
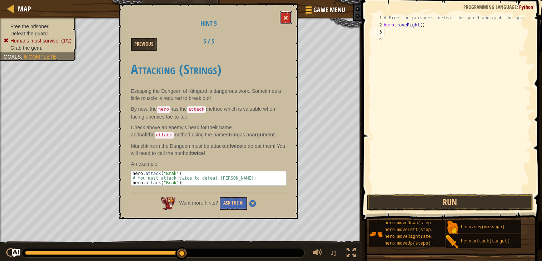
click at [282, 18] on button at bounding box center [286, 17] width 12 height 13
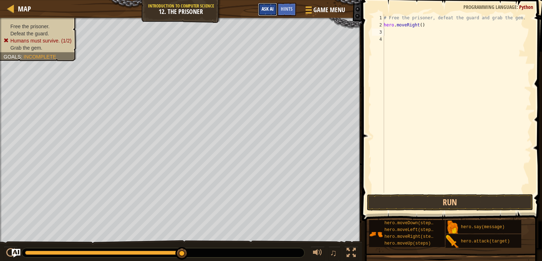
click at [272, 9] on span "Ask AI" at bounding box center [268, 8] width 12 height 7
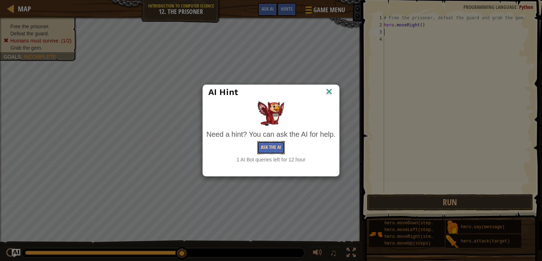
click at [275, 143] on button "Ask the AI" at bounding box center [271, 147] width 28 height 13
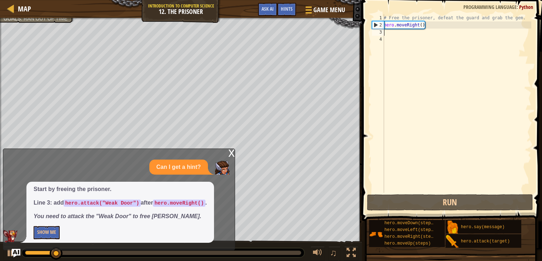
click at [424, 25] on div "# Free the prisoner, defeat the guard and grab the gem. hero . moveRight ( )" at bounding box center [456, 110] width 149 height 193
type textarea "hero.moveRight()"
click at [422, 34] on div "# Free the prisoner, defeat the guard and grab the gem. hero . moveRight ( )" at bounding box center [456, 110] width 149 height 193
click at [416, 33] on div "# Free the prisoner, defeat the guard and grab the gem. hero . moveRight ( )" at bounding box center [456, 110] width 149 height 193
click at [409, 33] on div "# Free the prisoner, defeat the guard and grab the gem. hero . moveRight ( )" at bounding box center [456, 110] width 149 height 193
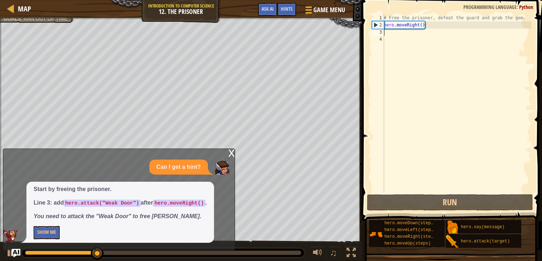
click at [399, 35] on div "# Free the prisoner, defeat the guard and grab the gem. hero . moveRight ( )" at bounding box center [456, 110] width 149 height 193
click at [417, 36] on div "# Free the prisoner, defeat the guard and grab the gem. hero . moveRight ( )" at bounding box center [456, 110] width 149 height 193
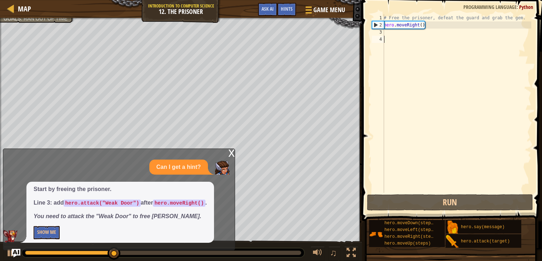
type textarea "h"
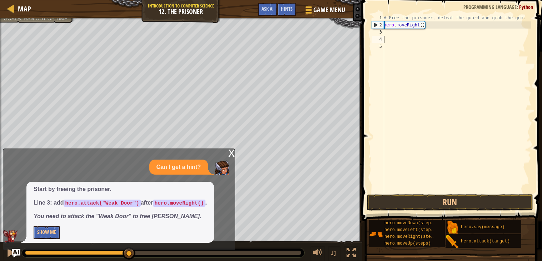
click at [400, 34] on div "# Free the prisoner, defeat the guard and grab the gem. hero . moveRight ( )" at bounding box center [456, 110] width 149 height 193
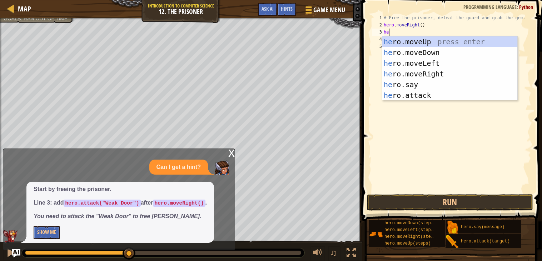
scroll to position [3, 0]
click at [412, 95] on div "her o.moveUp press enter her o.moveDown press enter her o.moveLeft press enter …" at bounding box center [449, 79] width 135 height 86
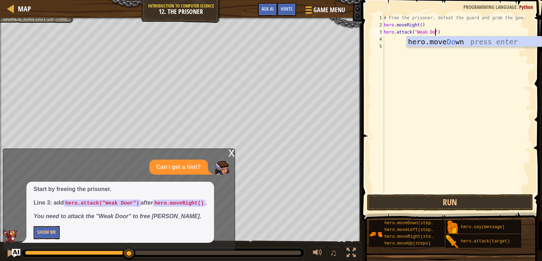
scroll to position [3, 4]
type textarea "hero.attack("Weak Door")"
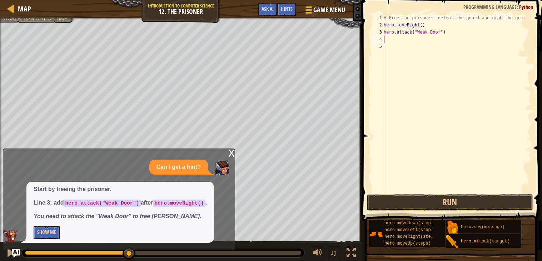
click at [417, 40] on div "# Free the prisoner, defeat the guard and grab the gem. hero . moveRight ( ) he…" at bounding box center [456, 110] width 149 height 193
click at [395, 41] on div "# Free the prisoner, defeat the guard and grab the gem. hero . moveRight ( ) he…" at bounding box center [456, 110] width 149 height 193
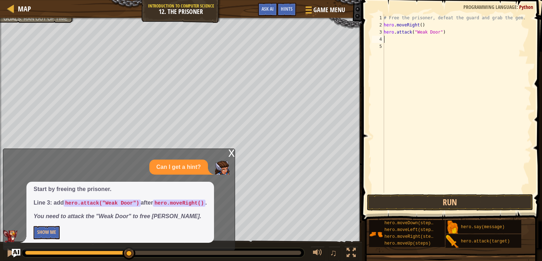
click at [395, 41] on div "# Free the prisoner, defeat the guard and grab the gem. hero . moveRight ( ) he…" at bounding box center [456, 110] width 149 height 193
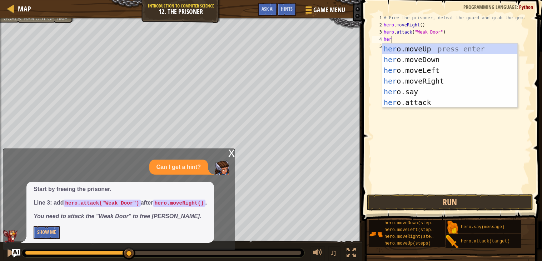
scroll to position [3, 0]
type textarea "herom"
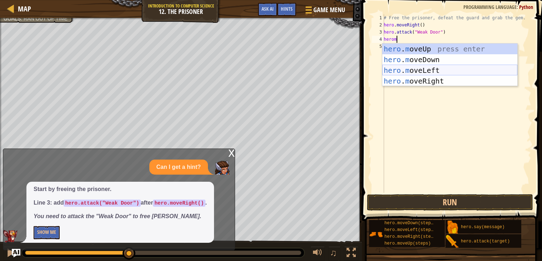
click at [414, 76] on div "hero . m oveUp press enter hero . m oveDown press enter hero . m oveLeft press …" at bounding box center [449, 76] width 135 height 64
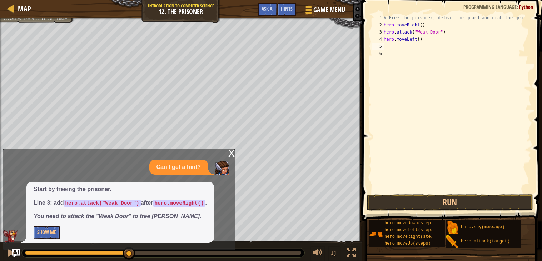
click at [419, 42] on div "# Free the prisoner, defeat the guard and grab the gem. hero . moveRight ( ) he…" at bounding box center [456, 110] width 149 height 193
click at [420, 39] on div "# Free the prisoner, defeat the guard and grab the gem. hero . moveRight ( ) he…" at bounding box center [456, 110] width 149 height 193
type textarea "hero.moveLeft(3)"
click at [409, 51] on div "# Free the prisoner, defeat the guard and grab the gem. hero . moveRight ( ) he…" at bounding box center [456, 110] width 149 height 193
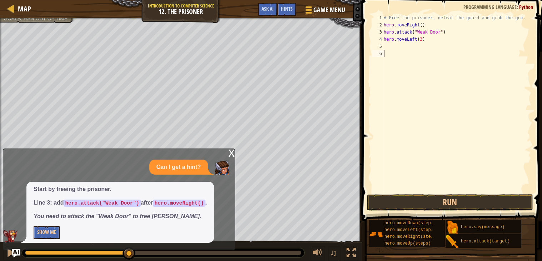
scroll to position [3, 0]
click at [403, 46] on div "# Free the prisoner, defeat the guard and grab the gem. hero . moveRight ( ) he…" at bounding box center [456, 110] width 149 height 193
click at [401, 45] on div "# Free the prisoner, defeat the guard and grab the gem. hero . moveRight ( ) he…" at bounding box center [456, 110] width 149 height 193
click at [419, 44] on div "# Free the prisoner, defeat the guard and grab the gem. hero . moveRight ( ) he…" at bounding box center [456, 110] width 149 height 193
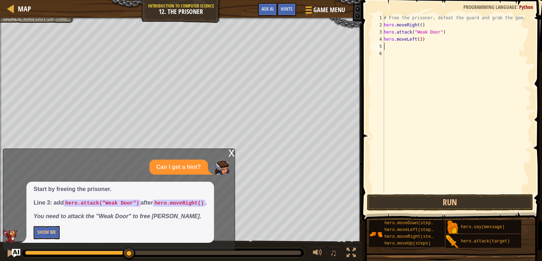
click at [416, 39] on div "# Free the prisoner, defeat the guard and grab the gem. hero . moveRight ( ) he…" at bounding box center [456, 110] width 149 height 193
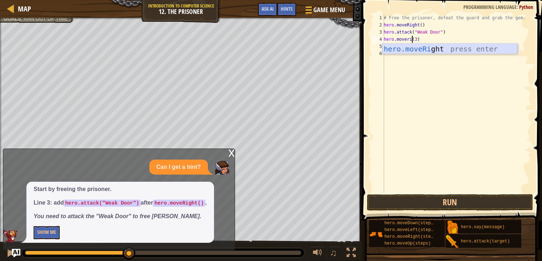
click at [430, 51] on div "hero.moveRi ght press enter" at bounding box center [449, 60] width 135 height 32
type textarea "hero.moveRight()(3)"
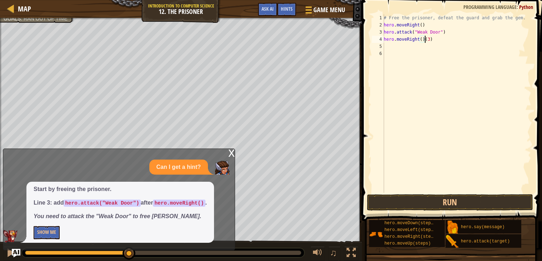
click at [419, 51] on div "# Free the prisoner, defeat the guard and grab the gem. hero . moveRight ( ) he…" at bounding box center [456, 110] width 149 height 193
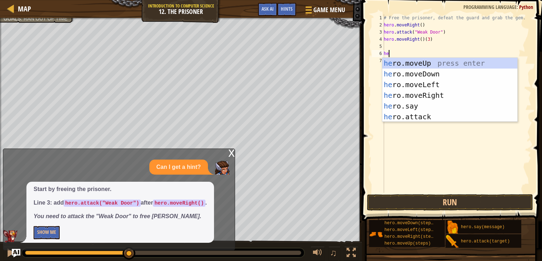
type textarea "h"
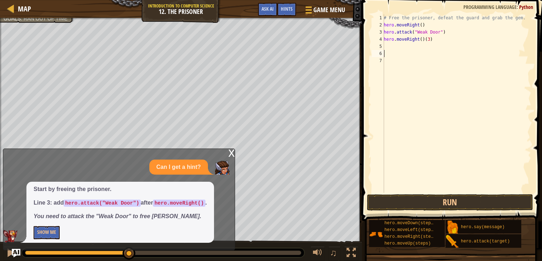
click at [400, 47] on div "# Free the prisoner, defeat the guard and grab the gem. hero . moveRight ( ) he…" at bounding box center [456, 110] width 149 height 193
click at [395, 47] on div "# Free the prisoner, defeat the guard and grab the gem. hero . moveRight ( ) he…" at bounding box center [456, 110] width 149 height 193
click at [390, 45] on div "# Free the prisoner, defeat the guard and grab the gem. hero . moveRight ( ) he…" at bounding box center [456, 110] width 149 height 193
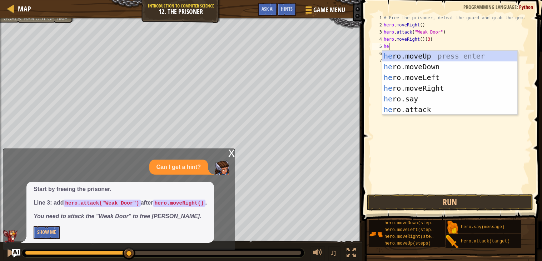
scroll to position [3, 0]
type textarea "hero"
click at [403, 69] on div "hero .moveUp press enter hero .moveDown press enter hero .moveLeft press enter …" at bounding box center [449, 94] width 135 height 86
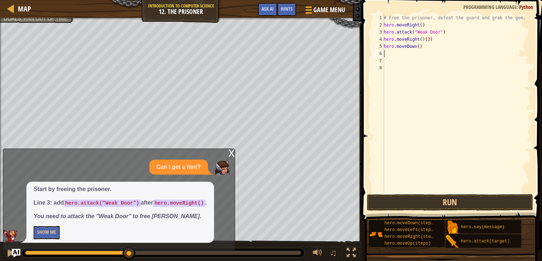
click at [420, 47] on div "# Free the prisoner, defeat the guard and grab the gem. hero . moveRight ( ) he…" at bounding box center [456, 110] width 149 height 193
click at [425, 39] on div "# Free the prisoner, defeat the guard and grab the gem. hero . moveRight ( ) he…" at bounding box center [456, 110] width 149 height 193
type textarea "hero.moveRight(3)"
click at [406, 55] on div "# Free the prisoner, defeat the guard and grab the gem. hero . moveRight ( ) he…" at bounding box center [456, 110] width 149 height 193
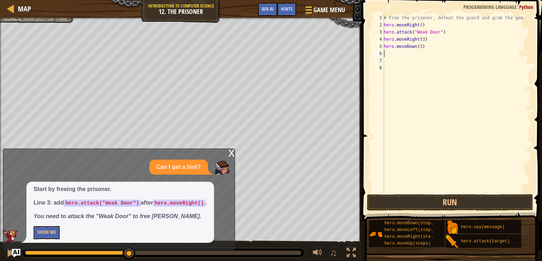
scroll to position [3, 0]
click at [399, 55] on div "# Free the prisoner, defeat the guard and grab the gem. hero . moveRight ( ) he…" at bounding box center [456, 110] width 149 height 193
click at [396, 54] on div "# Free the prisoner, defeat the guard and grab the gem. hero . moveRight ( ) he…" at bounding box center [456, 110] width 149 height 193
click at [417, 54] on div "# Free the prisoner, defeat the guard and grab the gem. hero . moveRight ( ) he…" at bounding box center [456, 110] width 149 height 193
click at [394, 51] on div "# Free the prisoner, defeat the guard and grab the gem. hero . moveRight ( ) he…" at bounding box center [456, 110] width 149 height 193
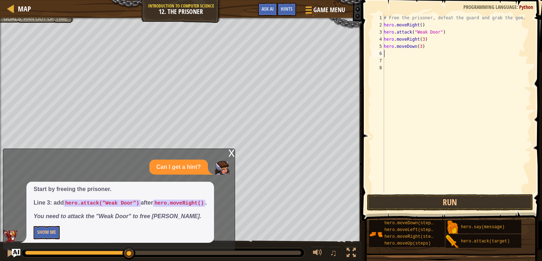
click at [413, 54] on div "# Free the prisoner, defeat the guard and grab the gem. hero . moveRight ( ) he…" at bounding box center [456, 110] width 149 height 193
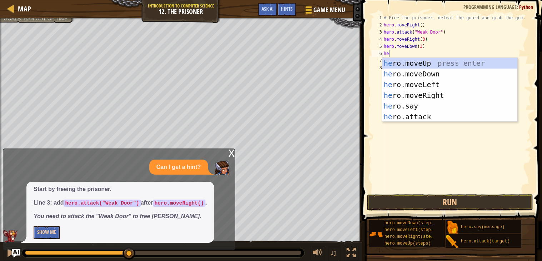
scroll to position [3, 0]
click at [410, 119] on div "hero .moveUp press enter hero .moveDown press enter hero .moveLeft press enter …" at bounding box center [449, 101] width 135 height 86
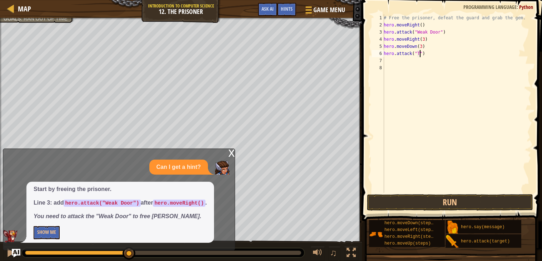
scroll to position [3, 3]
type textarea "hero.attack("Two")"
click at [421, 59] on div "# Free the prisoner, defeat the guard and grab the gem. hero . moveRight ( ) he…" at bounding box center [456, 110] width 149 height 193
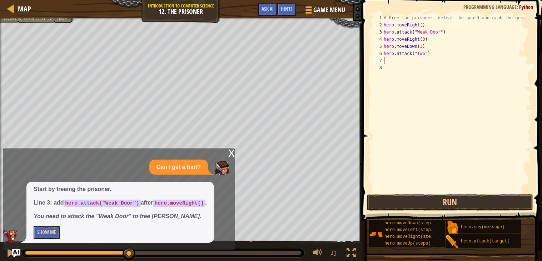
click at [409, 61] on div "# Free the prisoner, defeat the guard and grab the gem. hero . moveRight ( ) he…" at bounding box center [456, 110] width 149 height 193
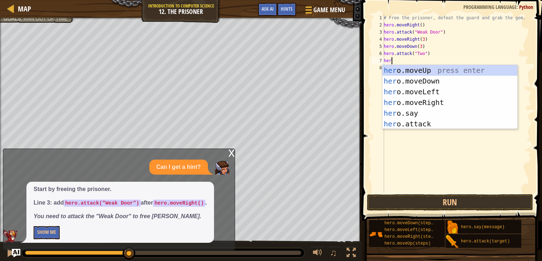
scroll to position [3, 0]
click at [437, 120] on div "her o.moveUp press enter her o.moveDown press enter her o.moveLeft press enter …" at bounding box center [449, 108] width 135 height 86
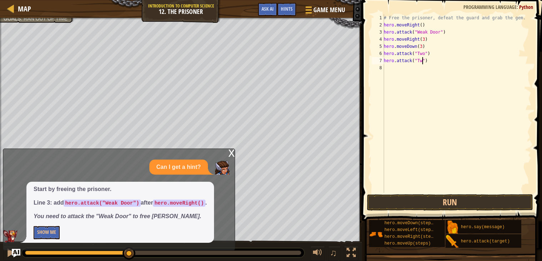
scroll to position [3, 3]
type textarea "hero.attack("Two")"
click at [439, 202] on button "Run" at bounding box center [450, 202] width 167 height 16
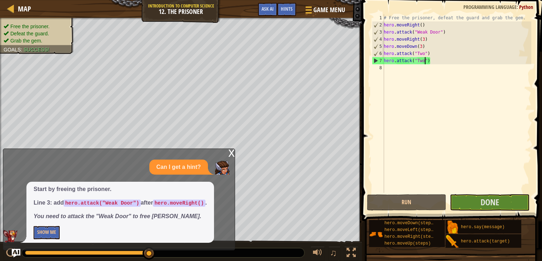
click at [230, 156] on div "x" at bounding box center [231, 152] width 6 height 7
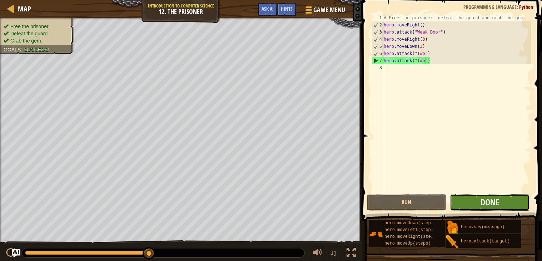
click at [475, 203] on button "Done" at bounding box center [490, 202] width 80 height 16
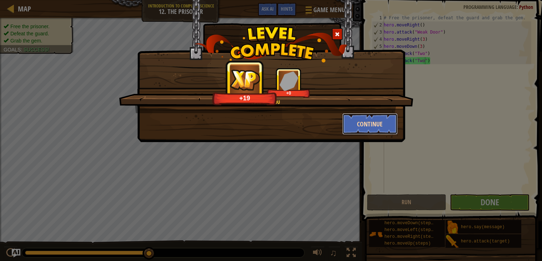
click at [360, 128] on button "Continue" at bounding box center [369, 123] width 55 height 21
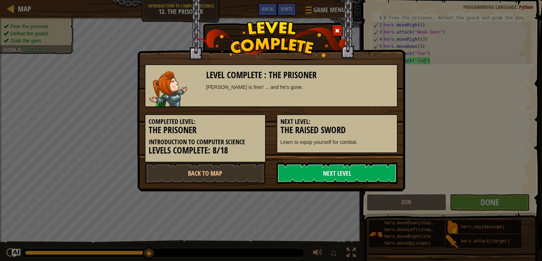
click at [307, 174] on link "Next Level" at bounding box center [337, 173] width 121 height 21
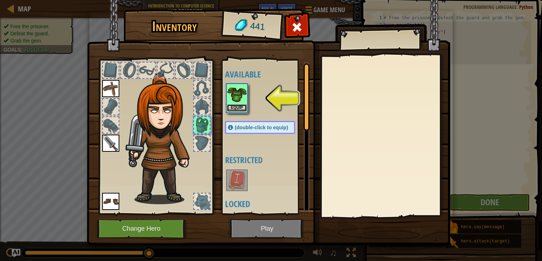
click at [232, 110] on button "Equip" at bounding box center [237, 108] width 20 height 8
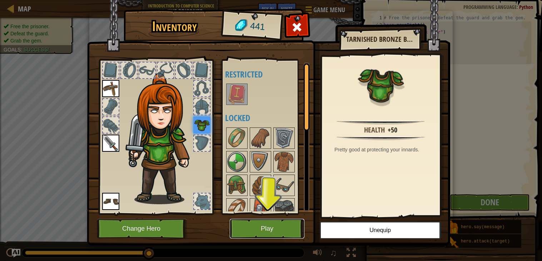
click at [264, 232] on button "Play" at bounding box center [267, 229] width 75 height 20
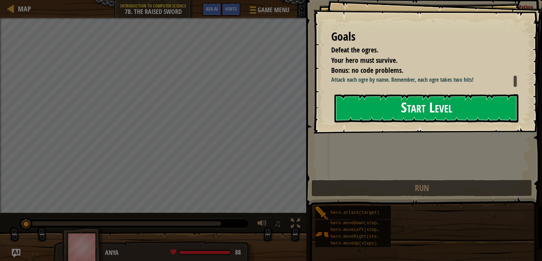
click at [391, 119] on button "Start Level" at bounding box center [427, 108] width 184 height 28
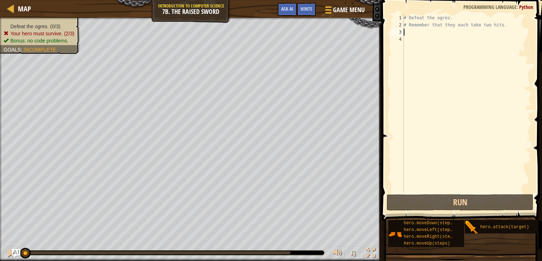
click at [427, 30] on div "# Defeat the ogres. # Remember that they each take two hits." at bounding box center [466, 110] width 129 height 193
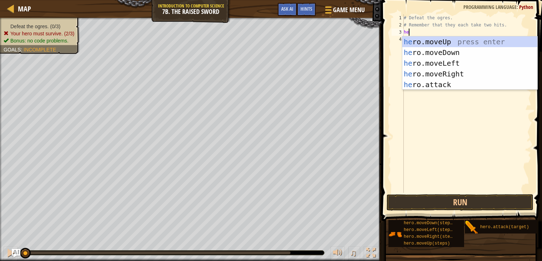
type textarea "hero"
click at [451, 40] on div "hero .moveUp press enter hero .moveDown press enter hero .moveLeft press enter …" at bounding box center [469, 73] width 135 height 75
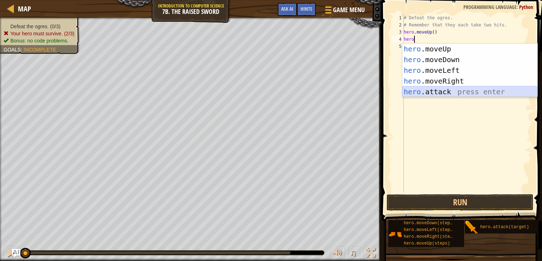
click at [441, 88] on div "hero .moveUp press enter hero .moveDown press enter hero .moveLeft press enter …" at bounding box center [469, 81] width 135 height 75
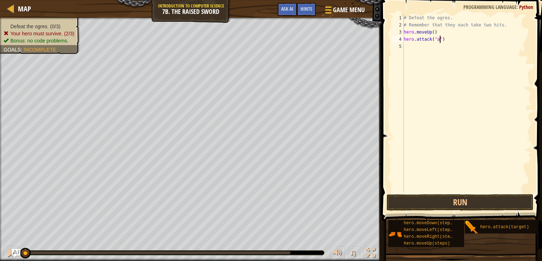
scroll to position [3, 3]
type textarea "hero.attack("Rig")"
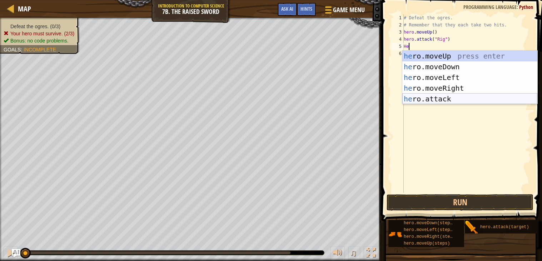
click at [453, 95] on div "he ro.moveUp press enter he ro.moveDown press enter he ro.moveLeft press enter …" at bounding box center [469, 88] width 135 height 75
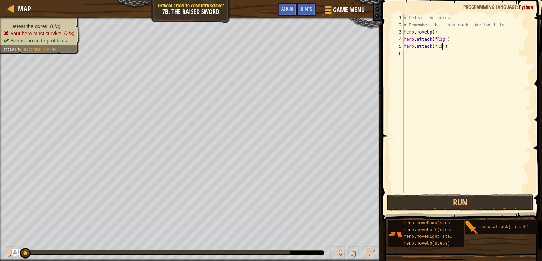
type textarea "hero.attack("Rig")"
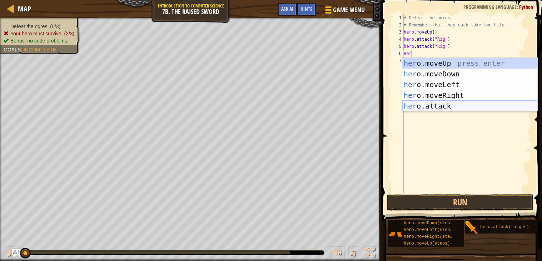
click at [465, 104] on div "her o.moveUp press enter her o.moveDown press enter her o.moveLeft press enter …" at bounding box center [469, 95] width 135 height 75
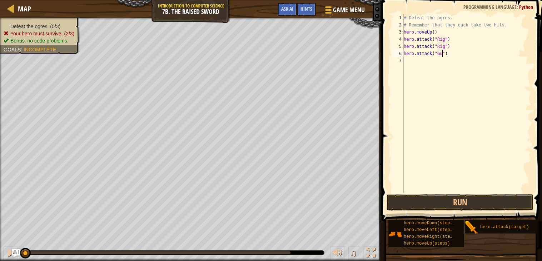
scroll to position [3, 3]
type textarea "hero.attack("Gurt")"
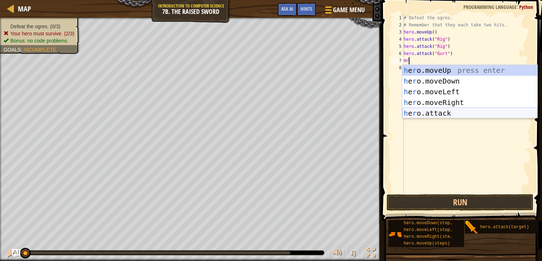
click at [464, 111] on div "h e r o.moveUp press enter h e r o.moveDown press enter h e r o.moveLeft press …" at bounding box center [469, 102] width 135 height 75
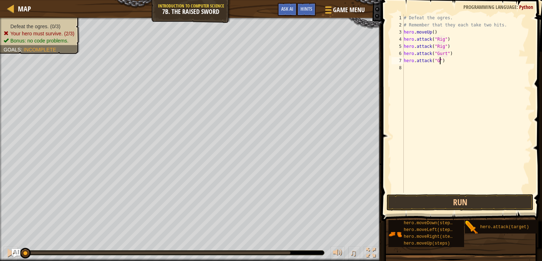
scroll to position [3, 3]
type textarea "hero.attack("Gurt")"
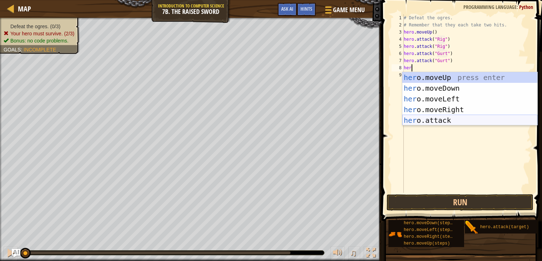
click at [453, 119] on div "her o.moveUp press enter her o.moveDown press enter her o.moveLeft press enter …" at bounding box center [469, 109] width 135 height 75
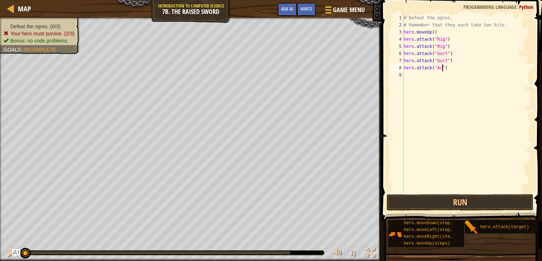
type textarea "hero.attack("Ack")"
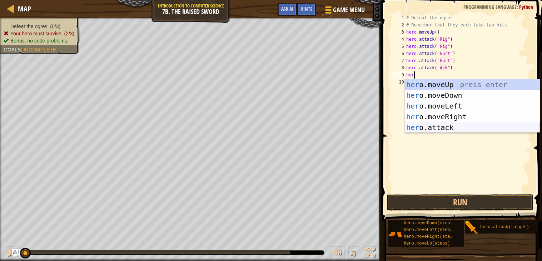
click at [450, 129] on div "her o.moveUp press enter her o.moveDown press enter her o.moveLeft press enter …" at bounding box center [472, 116] width 135 height 75
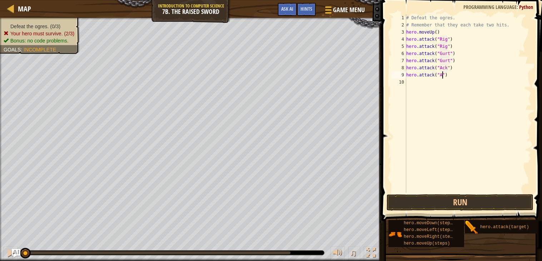
scroll to position [3, 3]
click at [438, 204] on button "Run" at bounding box center [460, 202] width 147 height 16
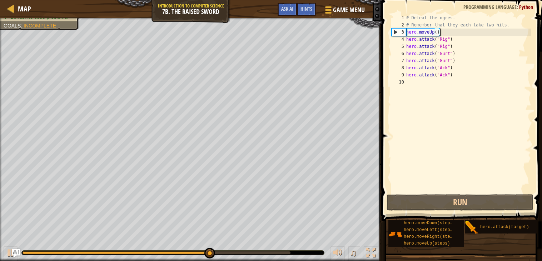
click at [441, 34] on div "# Defeat the ogres. # Remember that they each take two hits. hero . moveUp ( ) …" at bounding box center [468, 110] width 127 height 193
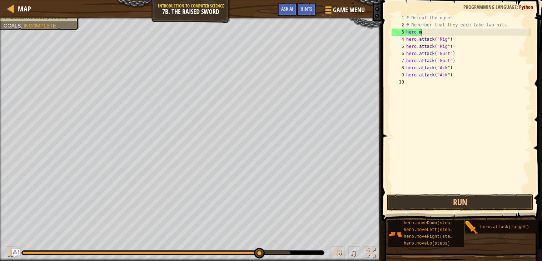
scroll to position [3, 1]
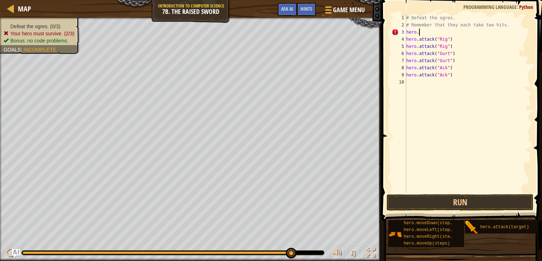
type textarea "hero.m"
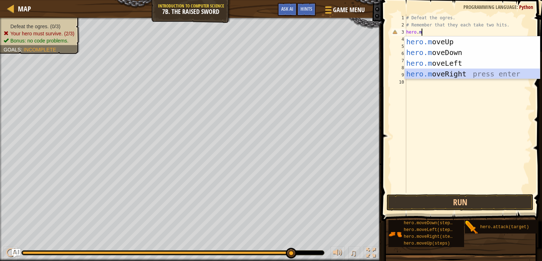
click at [454, 70] on div "hero.m oveUp press enter hero.m oveDown press enter hero.m oveLeft press enter …" at bounding box center [472, 68] width 135 height 64
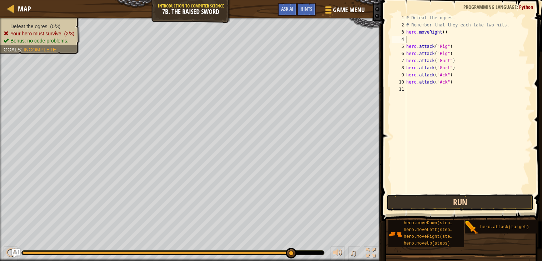
click at [439, 196] on button "Run" at bounding box center [460, 202] width 147 height 16
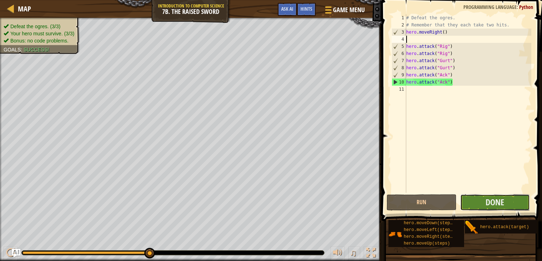
click at [475, 202] on button "Done" at bounding box center [495, 202] width 70 height 16
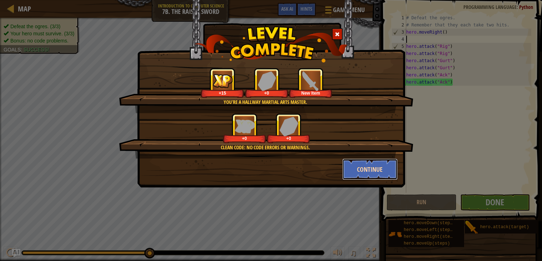
click at [380, 171] on button "Continue" at bounding box center [369, 169] width 55 height 21
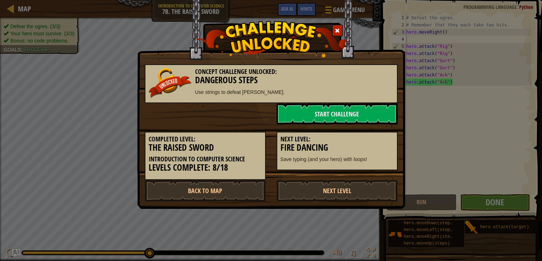
click at [380, 171] on div "Completed Level: The Raised Sword Introduction to Computer Science Levels Compl…" at bounding box center [271, 152] width 264 height 55
click at [325, 200] on link "Next Level" at bounding box center [337, 190] width 121 height 21
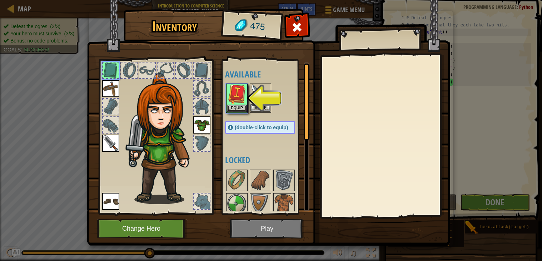
drag, startPoint x: 277, startPoint y: 227, endPoint x: 260, endPoint y: 103, distance: 124.5
click at [260, 103] on div "Inventory 475 Available Equip Equip Equip Equip Equip (double-click to equip) L…" at bounding box center [271, 129] width 364 height 236
click at [239, 105] on button "Equip" at bounding box center [237, 108] width 20 height 8
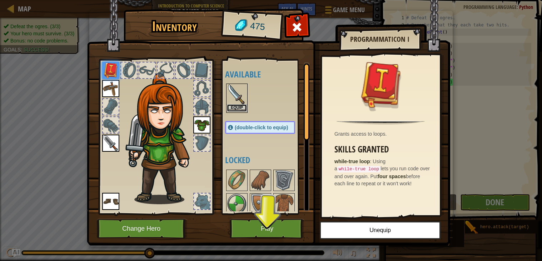
click at [238, 108] on button "Equip" at bounding box center [237, 108] width 20 height 8
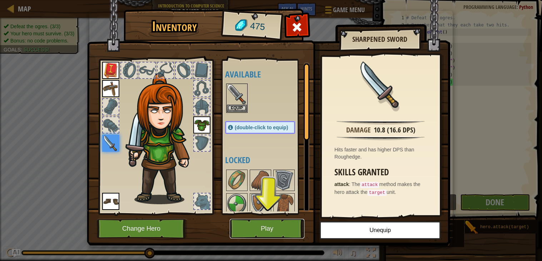
click at [263, 232] on button "Play" at bounding box center [267, 229] width 75 height 20
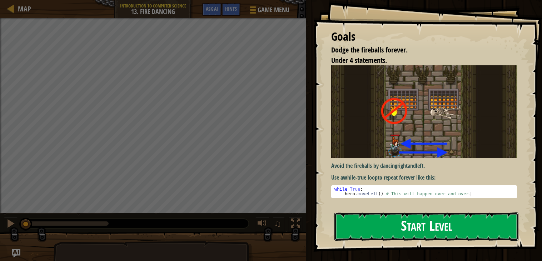
click at [388, 214] on button "Start Level" at bounding box center [427, 227] width 184 height 28
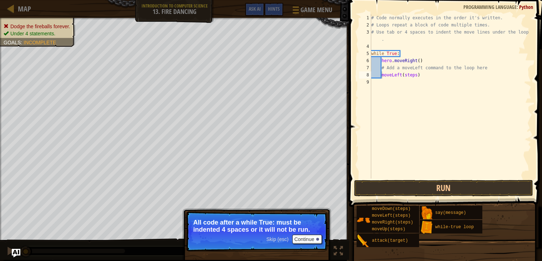
drag, startPoint x: 299, startPoint y: 234, endPoint x: 306, endPoint y: 213, distance: 21.9
click at [306, 213] on p "Skip (esc) Continue All code after a while True: must be indented 4 spaces or i…" at bounding box center [257, 232] width 142 height 40
type textarea "87moveLeft(steps)"
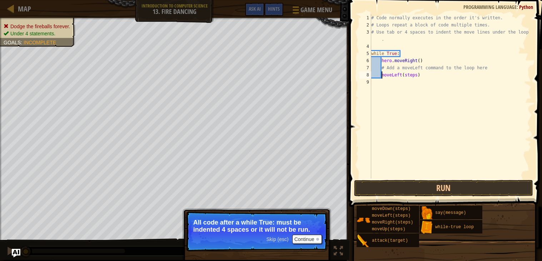
scroll to position [3, 1]
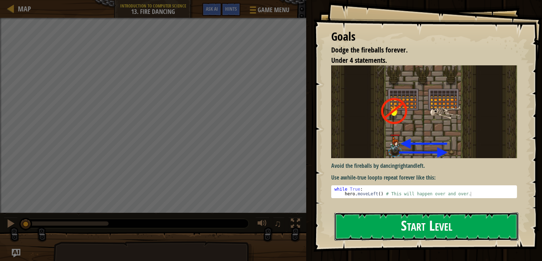
click at [364, 237] on button "Start Level" at bounding box center [427, 227] width 184 height 28
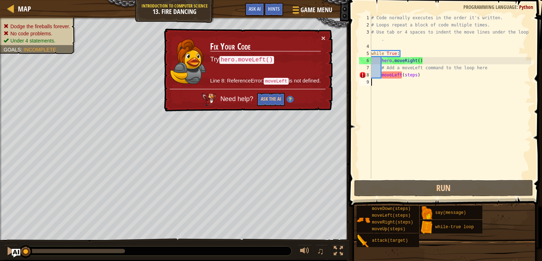
click at [417, 73] on div "# Code normally executes in the order it's written. # Loops repeat a block of c…" at bounding box center [451, 103] width 162 height 179
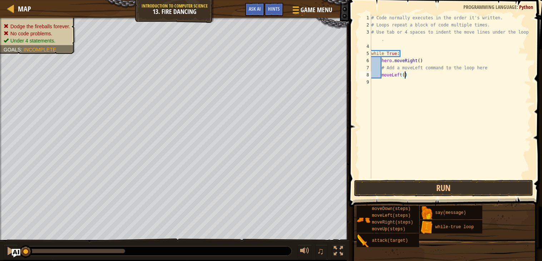
scroll to position [3, 3]
type textarea "moveLeft(1)"
click at [477, 190] on button "Run" at bounding box center [443, 188] width 179 height 16
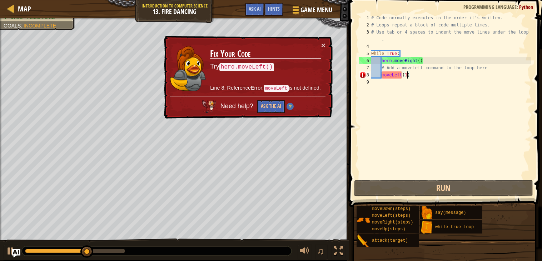
click at [398, 80] on div "# Code normally executes in the order it's written. # Loops repeat a block of c…" at bounding box center [451, 103] width 162 height 179
click at [390, 75] on div "# Code normally executes in the order it's written. # Loops repeat a block of c…" at bounding box center [451, 103] width 162 height 179
click at [384, 74] on div "# Code normally executes in the order it's written. # Loops repeat a block of c…" at bounding box center [451, 103] width 162 height 179
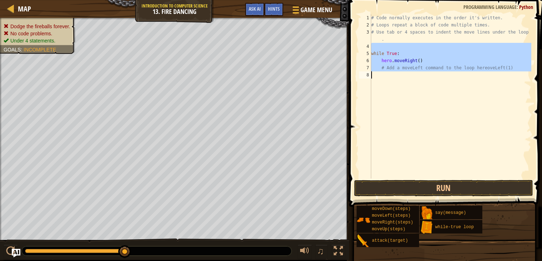
drag, startPoint x: 372, startPoint y: 45, endPoint x: 470, endPoint y: 82, distance: 104.8
click at [470, 82] on div "# Code normally executes in the order it's written. # Loops repeat a block of c…" at bounding box center [451, 103] width 162 height 179
type textarea "# Add a moveLeft command to the loop hereoveLeft(1)"
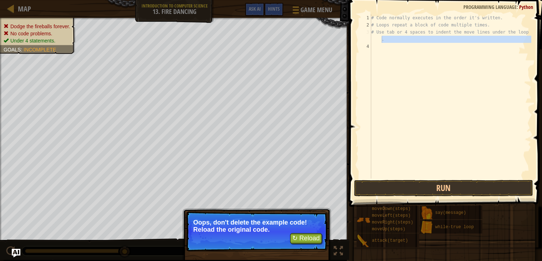
click at [384, 40] on div "# Code normally executes in the order it's written. # Loops repeat a block of c…" at bounding box center [451, 96] width 162 height 164
type textarea "# Use tab or 4 spaces to indent the move lines under the loop."
click at [384, 39] on div "# Code normally executes in the order it's written. # Loops repeat a block of c…" at bounding box center [451, 103] width 162 height 179
click at [396, 36] on div "# Code normally executes in the order it's written. # Loops repeat a block of c…" at bounding box center [451, 103] width 162 height 179
click at [388, 45] on div "# Code normally executes in the order it's written. # Loops repeat a block of c…" at bounding box center [451, 103] width 162 height 179
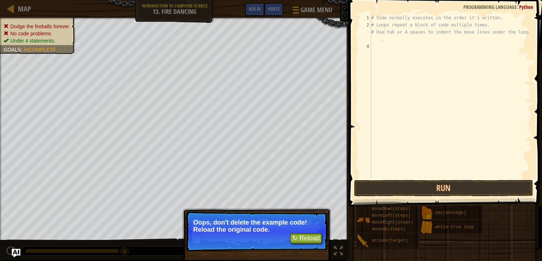
click at [383, 33] on div "# Code normally executes in the order it's written. # Loops repeat a block of c…" at bounding box center [451, 103] width 162 height 179
type textarea "# Use tab or 4 spaces to indent the move lines under the loop."
click at [376, 40] on div "# Code normally executes in the order it's written. # Loops repeat a block of c…" at bounding box center [451, 103] width 162 height 179
click at [309, 232] on p "Oops, don't delete the example code! Reload the original code." at bounding box center [256, 226] width 127 height 14
click at [308, 237] on button "↻ Reload" at bounding box center [306, 238] width 32 height 11
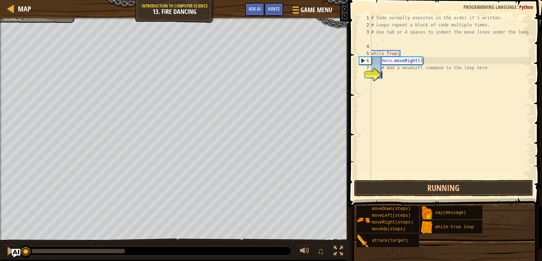
scroll to position [3, 0]
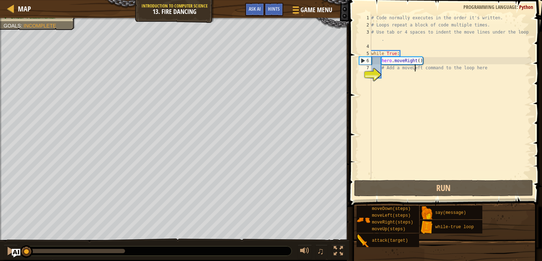
click at [415, 67] on div "# Code normally executes in the order it's written. # Loops repeat a block of c…" at bounding box center [451, 103] width 162 height 179
type textarea "# Add a moveLeft command to the loop here"
click at [409, 67] on div "# Code normally executes in the order it's written. # Loops repeat a block of c…" at bounding box center [451, 103] width 162 height 179
click at [399, 65] on div "# Code normally executes in the order it's written. # Loops repeat a block of c…" at bounding box center [451, 103] width 162 height 179
click at [389, 66] on div "# Code normally executes in the order it's written. # Loops repeat a block of c…" at bounding box center [451, 103] width 162 height 179
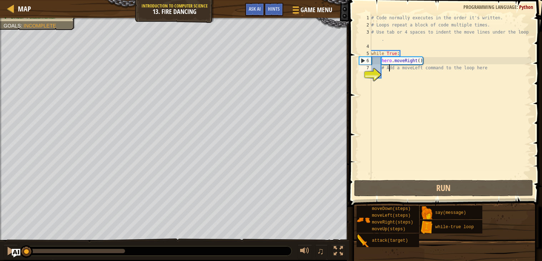
click at [384, 66] on div "# Code normally executes in the order it's written. # Loops repeat a block of c…" at bounding box center [451, 103] width 162 height 179
click at [381, 65] on div "# Code normally executes in the order it's written. # Loops repeat a block of c…" at bounding box center [451, 103] width 162 height 179
click at [412, 84] on div "# Code normally executes in the order it's written. # Loops repeat a block of c…" at bounding box center [451, 103] width 162 height 179
type textarea "h"
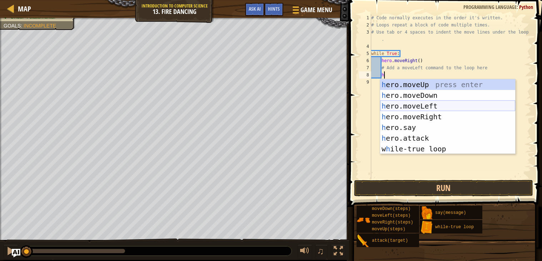
click at [411, 107] on div "h ero.moveUp press enter h ero.moveDown press enter h ero.moveLeft press enter …" at bounding box center [447, 127] width 135 height 97
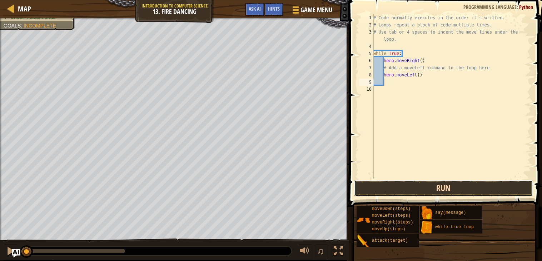
click at [400, 183] on button "Run" at bounding box center [443, 188] width 179 height 16
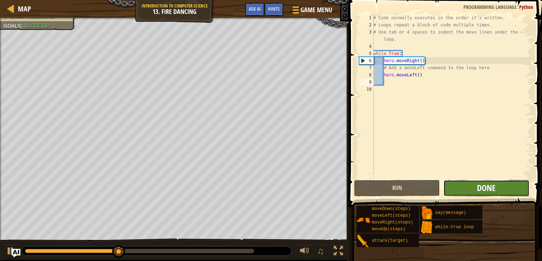
click at [496, 189] on span "Done" at bounding box center [486, 187] width 19 height 11
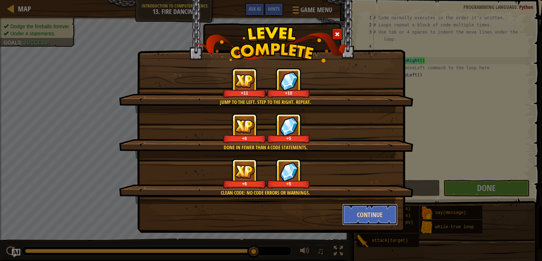
click at [380, 217] on button "Continue" at bounding box center [369, 214] width 55 height 21
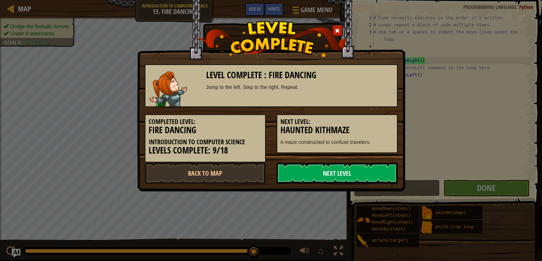
click at [316, 176] on link "Next Level" at bounding box center [337, 173] width 121 height 21
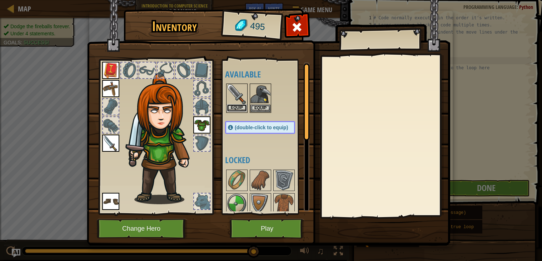
click at [242, 108] on button "Equip" at bounding box center [237, 108] width 20 height 8
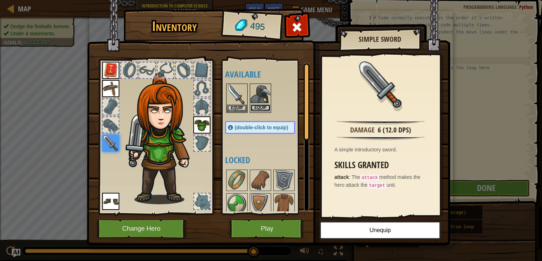
click at [258, 108] on button "Equip" at bounding box center [261, 108] width 20 height 8
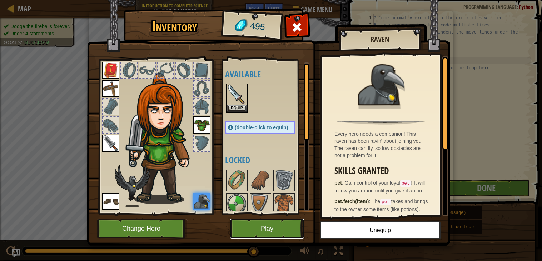
click at [266, 232] on button "Play" at bounding box center [267, 229] width 75 height 20
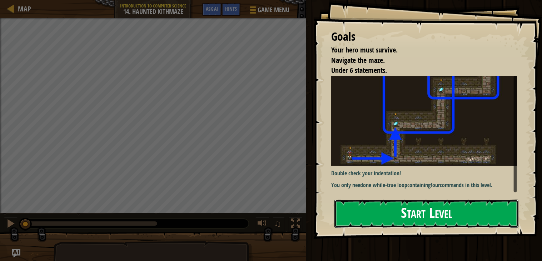
click at [363, 214] on button "Start Level" at bounding box center [427, 214] width 184 height 28
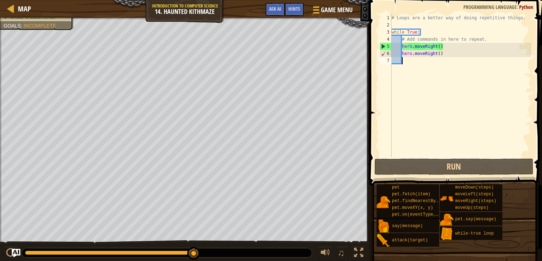
click at [452, 58] on div "# Loops are a better way of doing repetitive things. while True : # Add command…" at bounding box center [460, 92] width 141 height 157
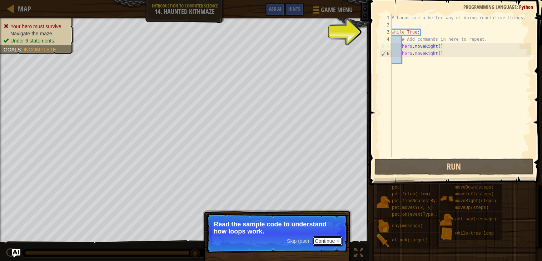
click at [320, 240] on button "Continue" at bounding box center [328, 241] width 30 height 9
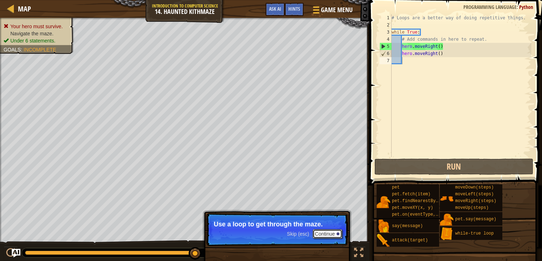
click at [327, 238] on button "Continue" at bounding box center [328, 233] width 30 height 9
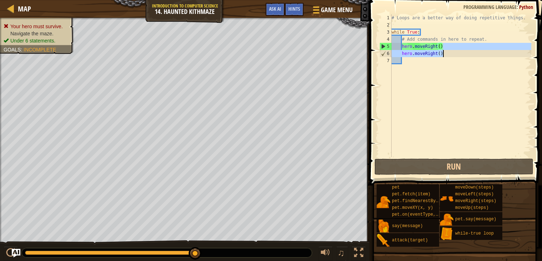
drag, startPoint x: 443, startPoint y: 45, endPoint x: 442, endPoint y: 50, distance: 4.3
click at [442, 50] on div "# Loops are a better way of doing repetitive things. while True : # Add command…" at bounding box center [460, 92] width 141 height 157
click at [442, 48] on div "# Loops are a better way of doing repetitive things. while True : # Add command…" at bounding box center [460, 92] width 141 height 157
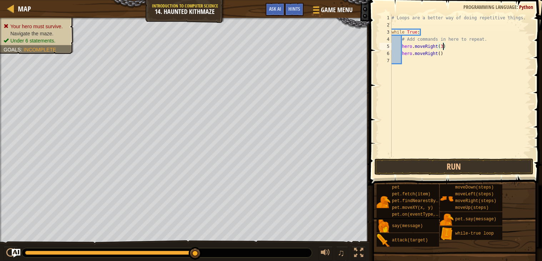
click at [447, 55] on div "# Loops are a better way of doing repetitive things. while True : # Add command…" at bounding box center [460, 92] width 141 height 157
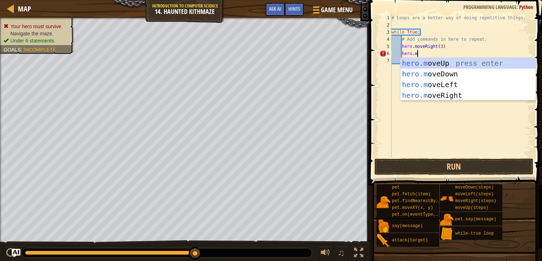
scroll to position [3, 2]
type textarea "hero.move"
click at [489, 67] on div "hero.move Up press enter hero.move Down press enter hero.move Left press enter …" at bounding box center [468, 90] width 135 height 64
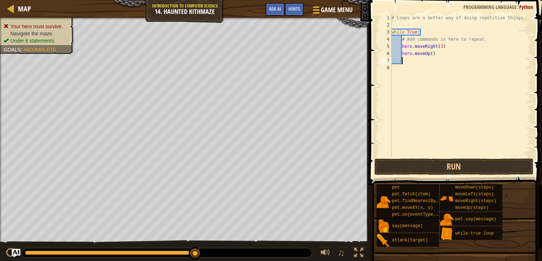
scroll to position [3, 0]
click at [434, 53] on div "# Loops are a better way of doing repetitive things. while True : # Add command…" at bounding box center [460, 92] width 141 height 157
type textarea "hero.moveUp(2)"
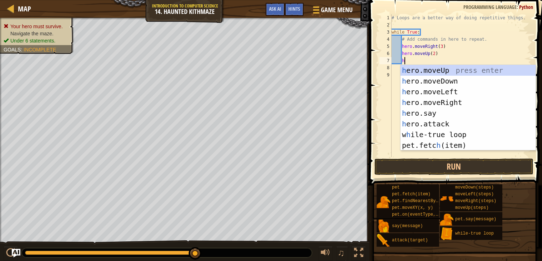
scroll to position [3, 1]
type textarea "her"
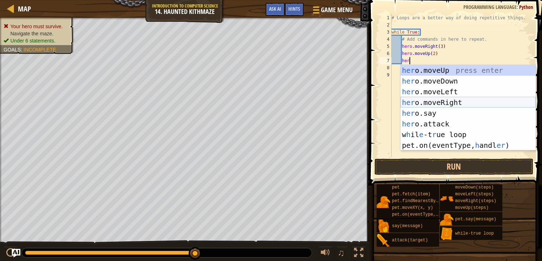
click at [428, 102] on div "her o.moveUp press enter her o.moveDown press enter her o.moveLeft press enter …" at bounding box center [468, 118] width 135 height 107
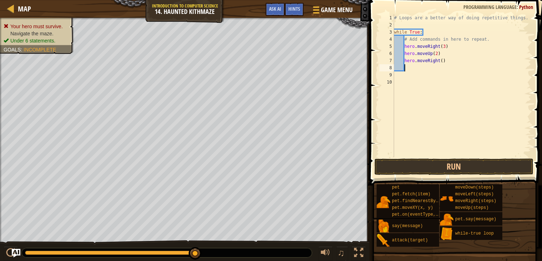
scroll to position [3, 0]
click at [443, 61] on div "# Loops are a better way of doing repetitive things. while True : # Add command…" at bounding box center [462, 92] width 139 height 157
type textarea "hero.moveRight(2)"
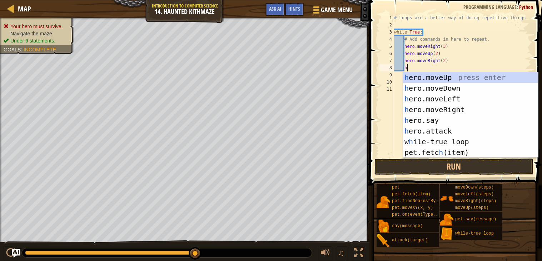
type textarea "her"
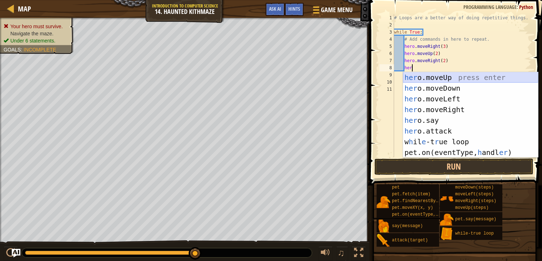
click at [441, 79] on div "her o.moveUp press enter her o.moveDown press enter her o.moveLeft press enter …" at bounding box center [470, 125] width 135 height 107
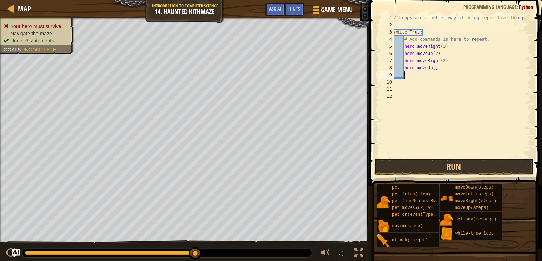
click at [436, 69] on div "# Loops are a better way of doing repetitive things. while True : # Add command…" at bounding box center [462, 92] width 139 height 157
type textarea "hero.moveUp(2)"
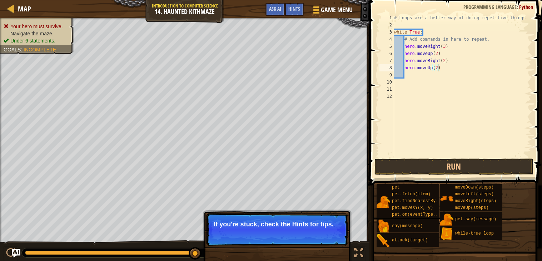
click at [437, 77] on div "# Loops are a better way of doing repetitive things. while True : # Add command…" at bounding box center [462, 92] width 139 height 157
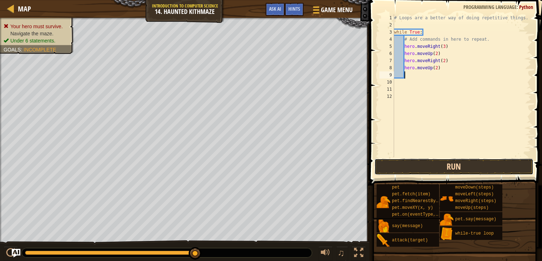
click at [442, 169] on button "Run" at bounding box center [454, 167] width 159 height 16
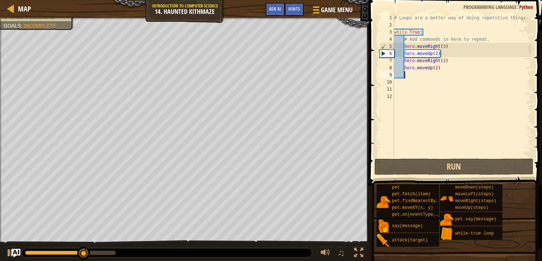
click at [447, 48] on div "# Loops are a better way of doing repetitive things. while True : # Add command…" at bounding box center [462, 92] width 139 height 157
click at [444, 46] on div "# Loops are a better way of doing repetitive things. while True : # Add command…" at bounding box center [462, 92] width 139 height 157
click at [446, 45] on div "# Loops are a better way of doing repetitive things. while True : # Add command…" at bounding box center [462, 92] width 139 height 157
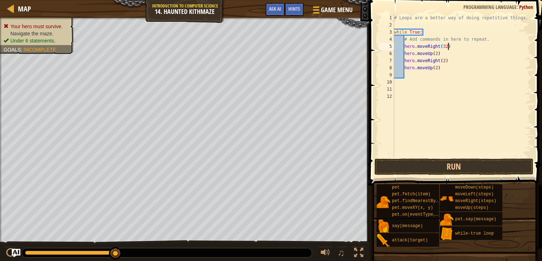
scroll to position [3, 4]
type textarea "hero.moveRight(2)"
click at [457, 167] on button "Run" at bounding box center [454, 167] width 159 height 16
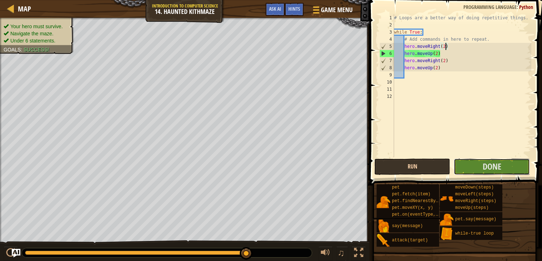
click at [457, 167] on button "Done" at bounding box center [492, 167] width 76 height 16
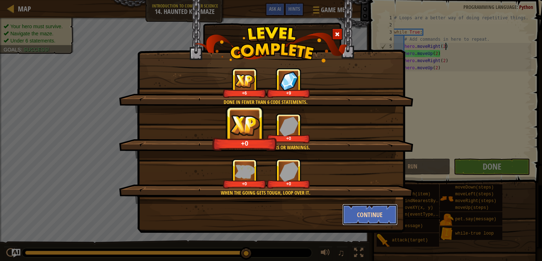
click at [362, 218] on button "Continue" at bounding box center [369, 214] width 55 height 21
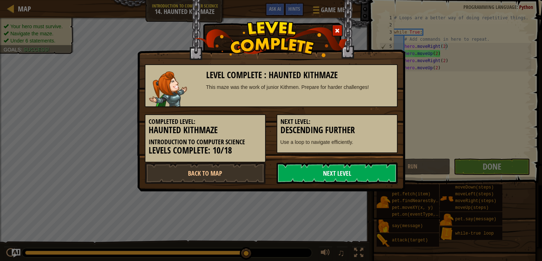
click at [319, 173] on link "Next Level" at bounding box center [337, 173] width 121 height 21
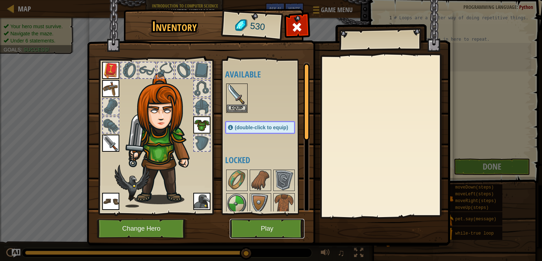
click at [264, 231] on button "Play" at bounding box center [267, 229] width 75 height 20
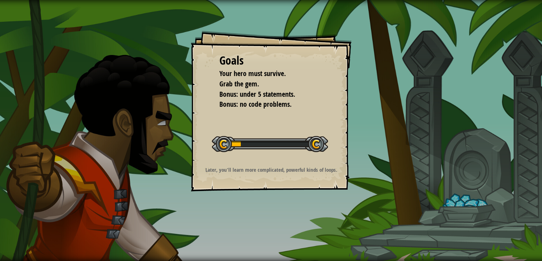
click at [264, 231] on div "Goals Your hero must survive. Grab the gem. Bonus: under 5 statements. Bonus: n…" at bounding box center [271, 130] width 542 height 261
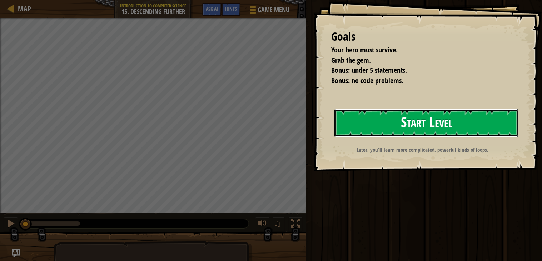
click at [397, 132] on button "Start Level" at bounding box center [427, 123] width 184 height 28
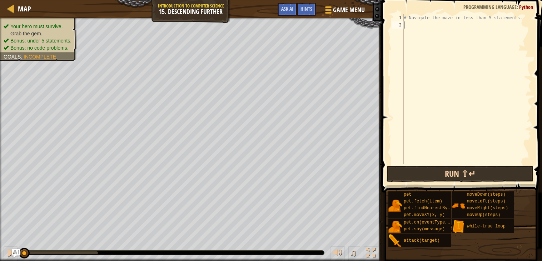
scroll to position [3, 0]
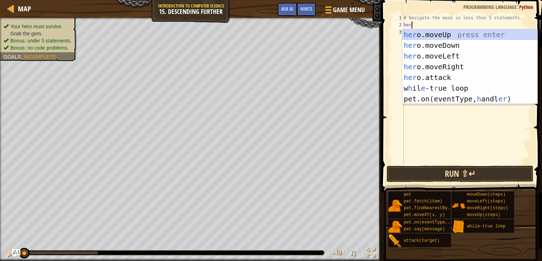
type textarea "hero"
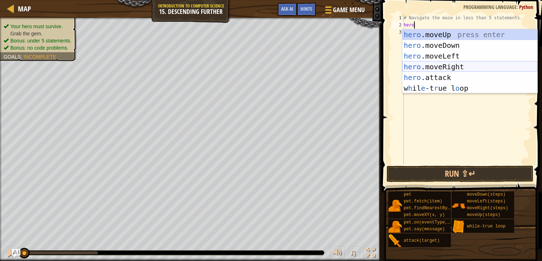
click at [437, 64] on div "hero .moveUp press enter hero .moveDown press enter hero .moveLeft press enter …" at bounding box center [469, 72] width 135 height 86
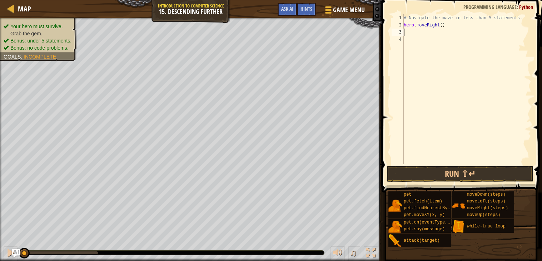
click at [443, 26] on div "# Navigate the maze in less than 5 statements. hero . moveRight ( )" at bounding box center [466, 96] width 129 height 164
type textarea "hero.moveRight(2)"
click at [422, 33] on div "# Navigate the maze in less than 5 statements. hero . moveRight ( 2 )" at bounding box center [466, 96] width 129 height 164
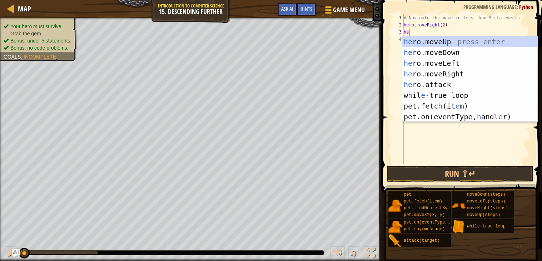
type textarea "hero"
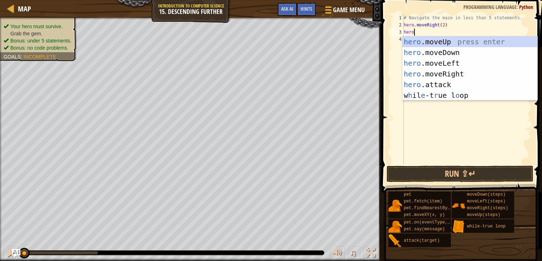
scroll to position [3, 0]
click at [488, 53] on div "hero .moveUp press enter hero .moveDown press enter hero .moveLeft press enter …" at bounding box center [469, 79] width 135 height 86
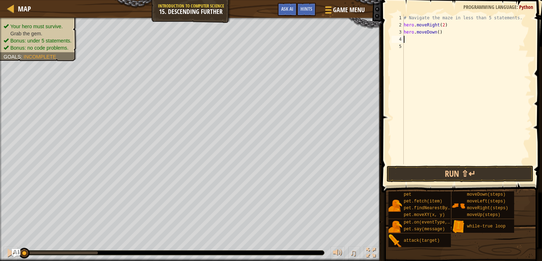
click at [439, 31] on div "# Navigate the maze in less than 5 statements. hero . moveRight ( 2 ) hero . mo…" at bounding box center [466, 96] width 129 height 164
type textarea "hero.moveDown(1)"
click at [431, 46] on div "# Navigate the maze in less than 5 statements. hero . moveRight ( 2 ) hero . mo…" at bounding box center [466, 96] width 129 height 164
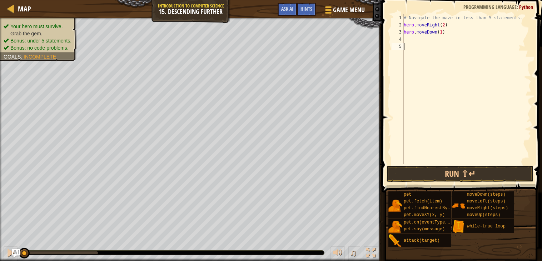
click at [420, 36] on div "# Navigate the maze in less than 5 statements. hero . moveRight ( 2 ) hero . mo…" at bounding box center [466, 96] width 129 height 164
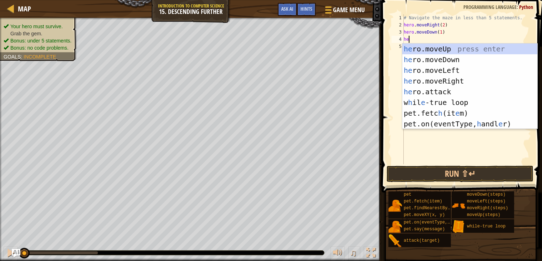
type textarea "hero"
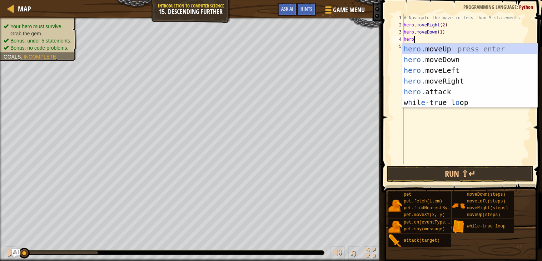
scroll to position [3, 0]
click at [458, 75] on div "hero .moveUp press enter hero .moveDown press enter hero .moveLeft press enter …" at bounding box center [469, 87] width 135 height 86
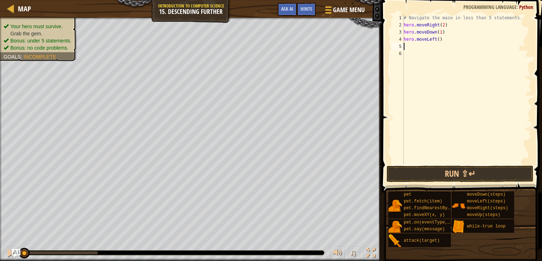
scroll to position [3, 0]
click at [441, 39] on div "# Navigate the maze in less than 5 statements. hero . moveRight ( 2 ) hero . mo…" at bounding box center [466, 96] width 129 height 164
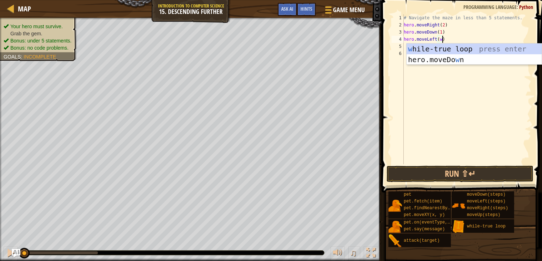
scroll to position [3, 3]
type textarea "hero.moveLeft(2)"
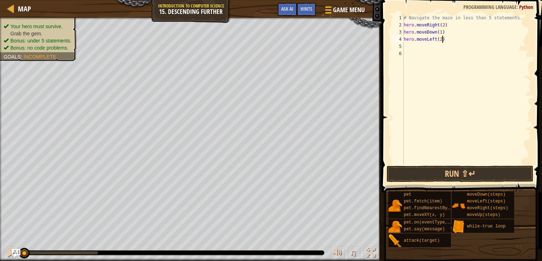
click at [444, 53] on div "# Navigate the maze in less than 5 statements. hero . moveRight ( 2 ) hero . mo…" at bounding box center [466, 96] width 129 height 164
click at [440, 48] on div "# Navigate the maze in less than 5 statements. hero . moveRight ( 2 ) hero . mo…" at bounding box center [466, 96] width 129 height 164
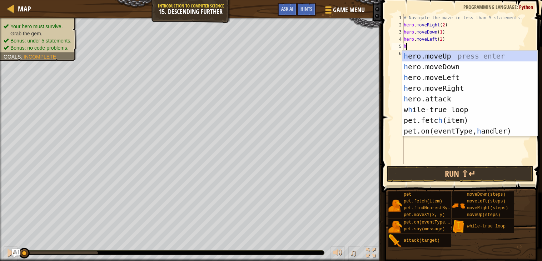
type textarea "hro"
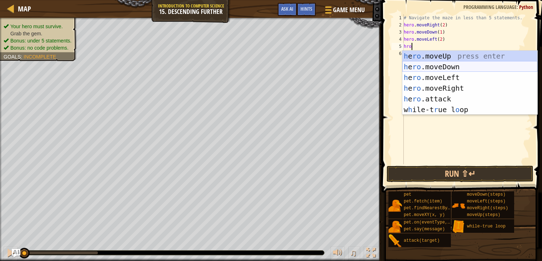
click at [438, 68] on div "h e ro .moveUp press enter h e ro .moveDown press enter h e ro .moveLeft press …" at bounding box center [469, 94] width 135 height 86
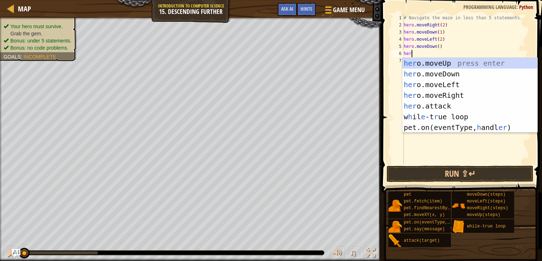
scroll to position [3, 0]
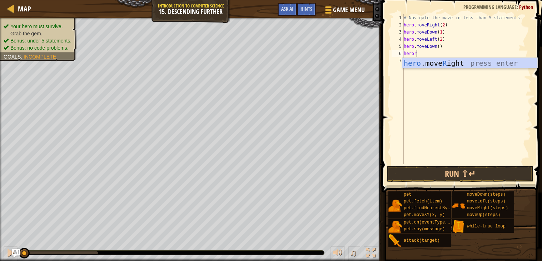
click at [374, 0] on body "Map Introduction to Computer Science 15. Descending Further Game Menu Done Hint…" at bounding box center [271, 0] width 542 height 0
click at [424, 55] on div "# Navigate the maze in less than 5 statements. hero . moveRight ( 2 ) hero . mo…" at bounding box center [466, 96] width 129 height 164
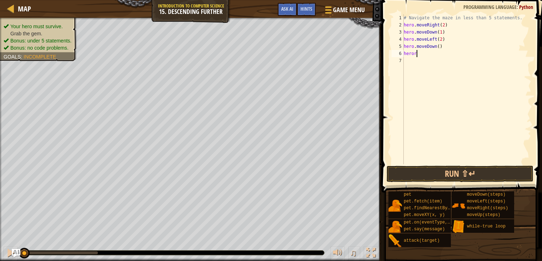
click at [424, 55] on div "# Navigate the maze in less than 5 statements. hero . moveRight ( 2 ) hero . mo…" at bounding box center [466, 96] width 129 height 164
type textarea "hero"
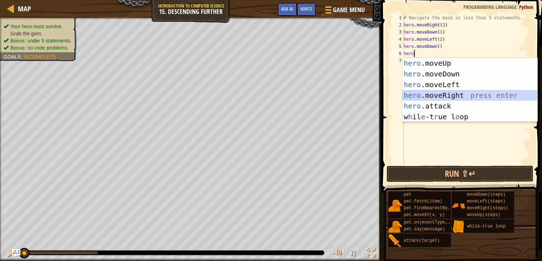
click at [437, 94] on div "hero .moveUp press enter hero .moveDown press enter hero .moveLeft press enter …" at bounding box center [469, 101] width 135 height 86
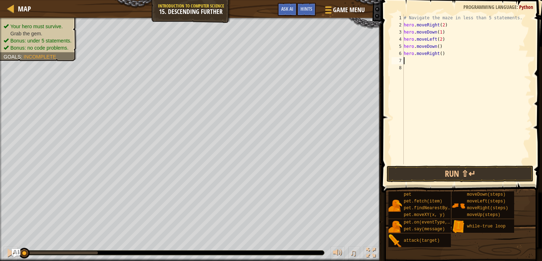
scroll to position [3, 0]
click at [442, 54] on div "# Navigate the maze in less than 5 statements. hero . moveRight ( 2 ) hero . mo…" at bounding box center [466, 96] width 129 height 164
click at [438, 39] on div "# Navigate the maze in less than 5 statements. hero . moveRight ( 2 ) hero . mo…" at bounding box center [466, 96] width 129 height 164
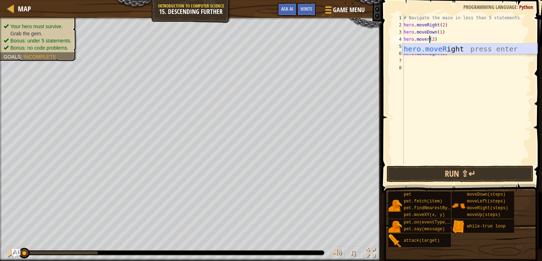
click at [448, 50] on div "hero.moveR ight press enter" at bounding box center [469, 60] width 135 height 32
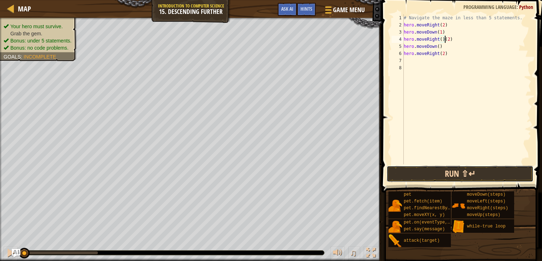
click at [429, 172] on button "Run ⇧↵" at bounding box center [460, 174] width 147 height 16
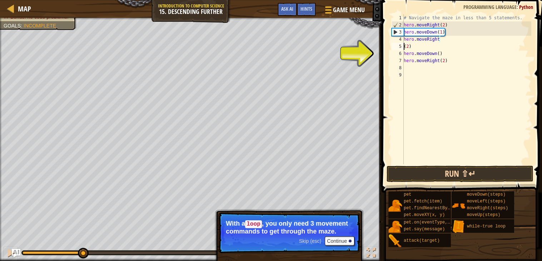
scroll to position [3, 0]
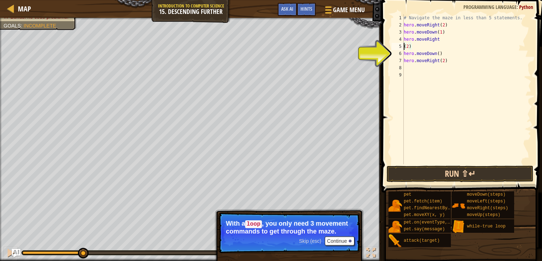
type textarea "hero.moveRight(2)"
click at [421, 176] on button "Run ⇧↵" at bounding box center [460, 174] width 147 height 16
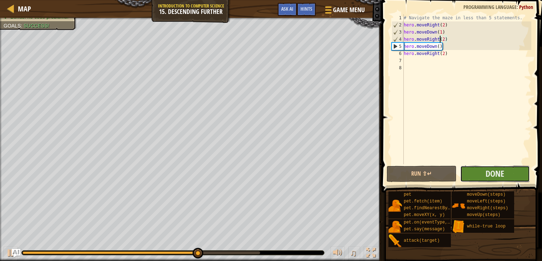
click at [478, 168] on button "Done" at bounding box center [495, 174] width 70 height 16
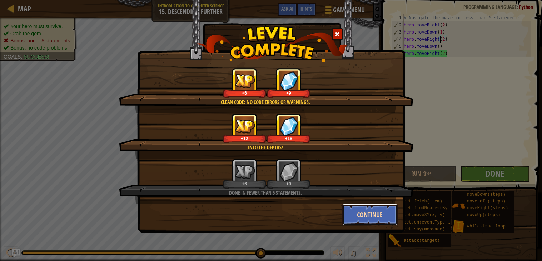
click at [380, 214] on button "Continue" at bounding box center [369, 214] width 55 height 21
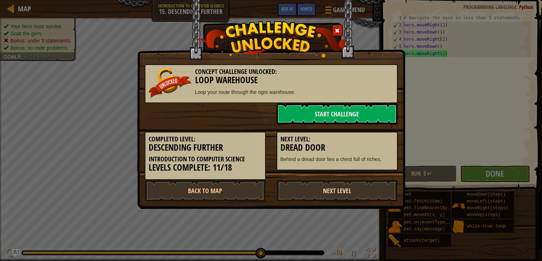
click at [358, 194] on link "Next Level" at bounding box center [337, 190] width 121 height 21
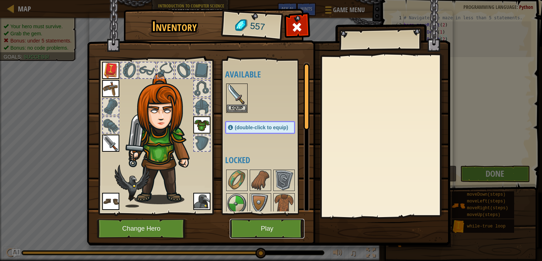
click at [281, 234] on button "Play" at bounding box center [267, 229] width 75 height 20
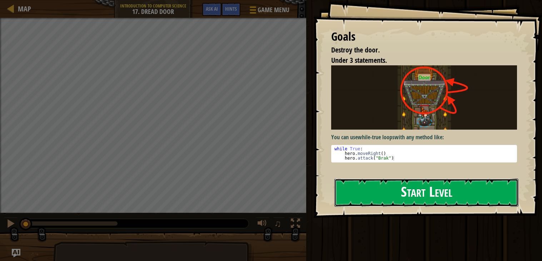
click at [371, 189] on button "Start Level" at bounding box center [427, 193] width 184 height 28
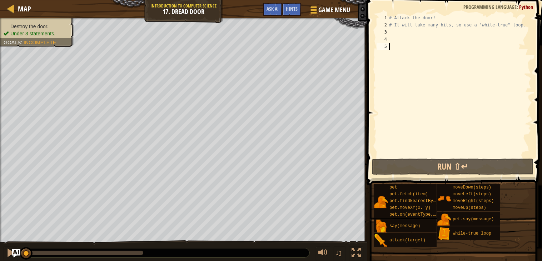
click at [428, 36] on div "# Attack the door! # It will take many hits, so use a "while-true" loop." at bounding box center [460, 92] width 144 height 157
click at [418, 30] on div "# Attack the door! # It will take many hits, so use a "while-true" loop." at bounding box center [460, 92] width 144 height 157
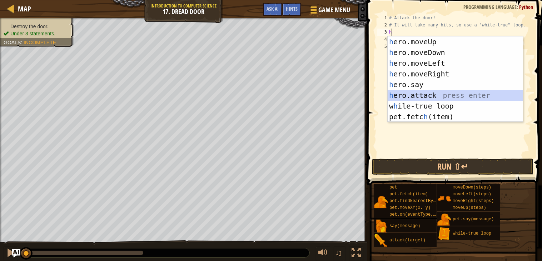
click at [428, 93] on div "h ero.moveUp press enter h ero.moveDown press enter h ero.moveLeft press enter …" at bounding box center [455, 89] width 135 height 107
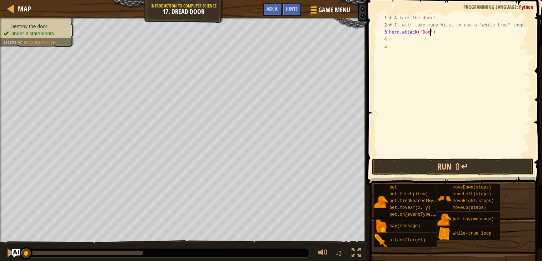
scroll to position [3, 3]
type textarea "hero.attack("Door")"
click at [453, 168] on button "Run ⇧↵" at bounding box center [453, 167] width 162 height 16
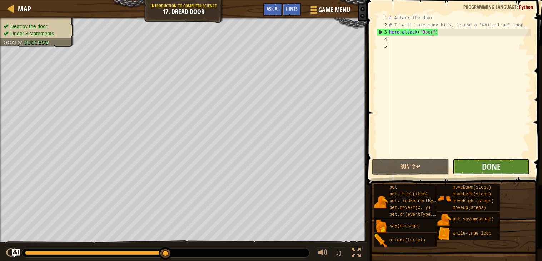
click at [478, 166] on button "Done" at bounding box center [491, 167] width 77 height 16
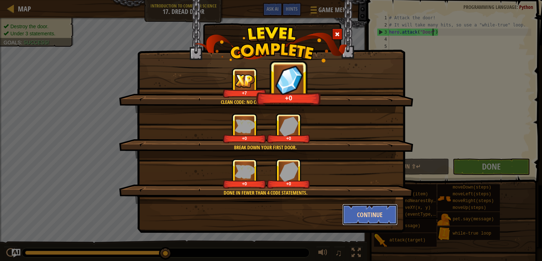
click at [374, 211] on button "Continue" at bounding box center [369, 214] width 55 height 21
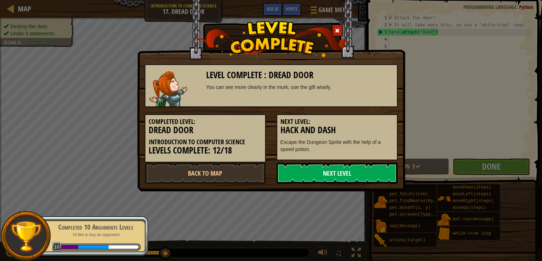
click at [342, 182] on link "Next Level" at bounding box center [337, 173] width 121 height 21
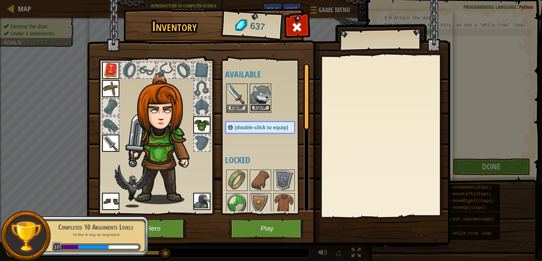
click at [267, 107] on button "Equip" at bounding box center [261, 108] width 20 height 8
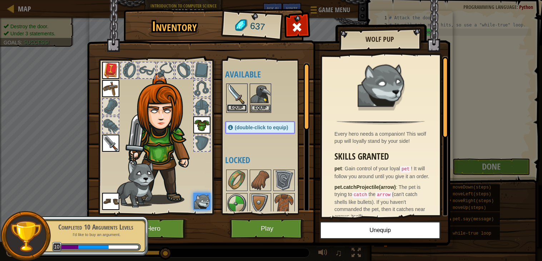
click at [242, 106] on button "Equip" at bounding box center [237, 108] width 20 height 8
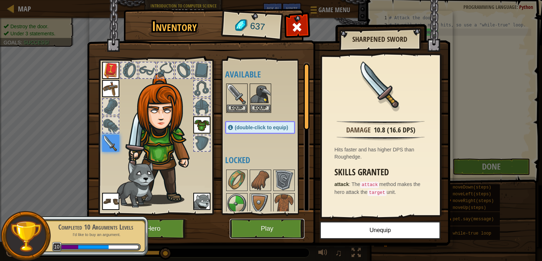
click at [253, 229] on button "Play" at bounding box center [267, 229] width 75 height 20
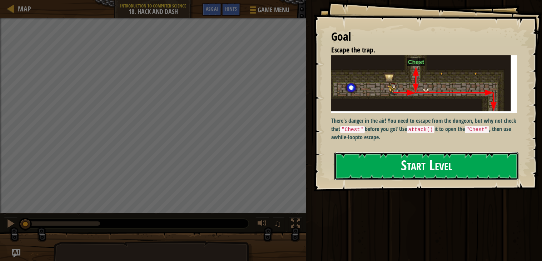
click at [351, 170] on button "Start Level" at bounding box center [427, 166] width 184 height 28
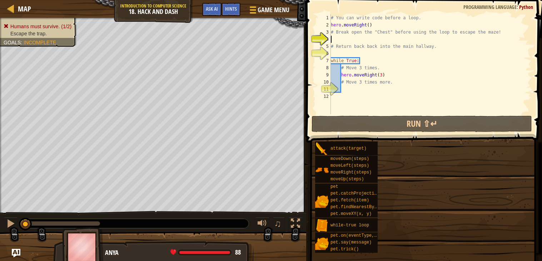
click at [351, 170] on span "moveRight(steps)" at bounding box center [351, 172] width 41 height 5
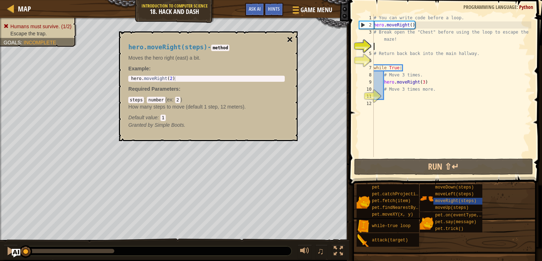
click at [291, 40] on button "×" at bounding box center [290, 40] width 6 height 10
